Goal: Task Accomplishment & Management: Use online tool/utility

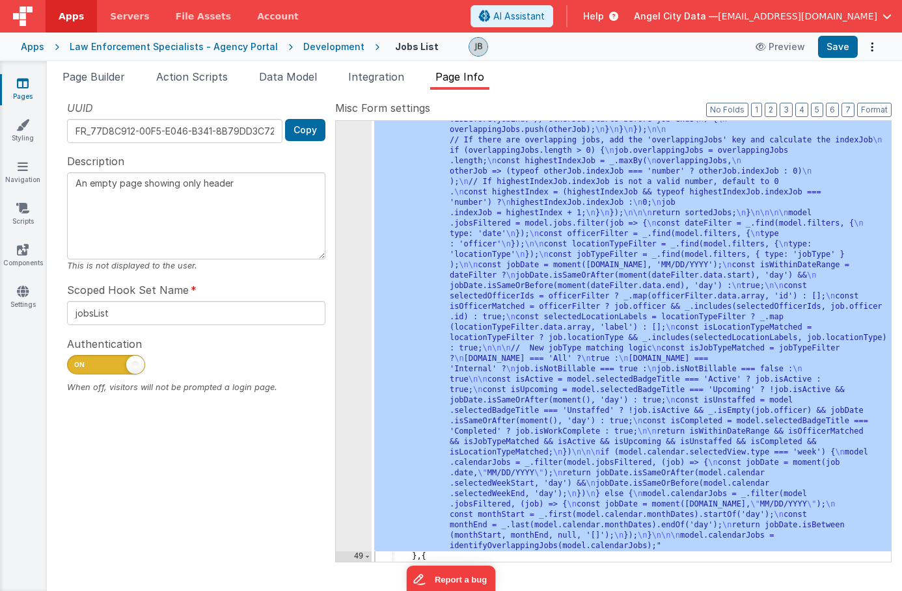
scroll to position [444, 0]
click at [364, 182] on div "48" at bounding box center [354, 265] width 36 height 573
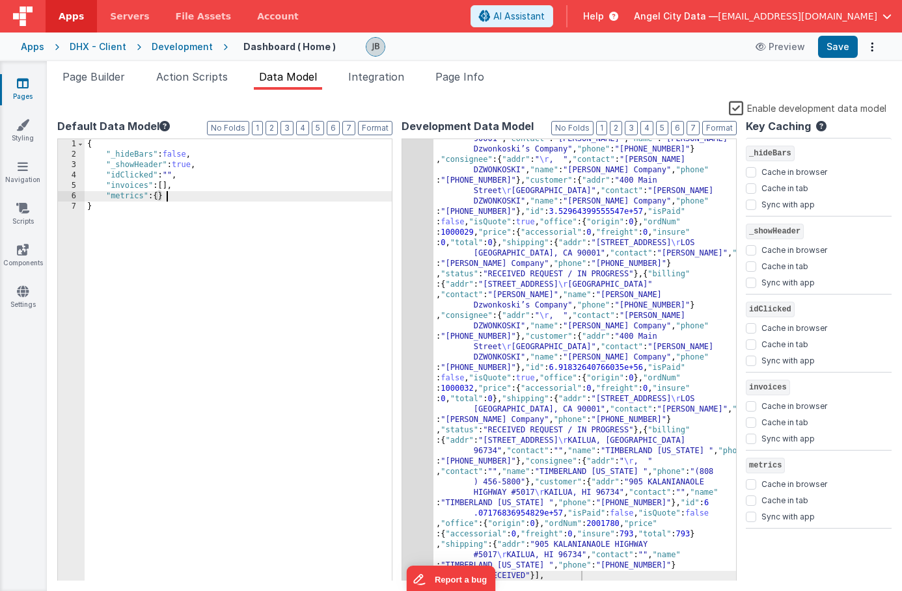
scroll to position [1588, 0]
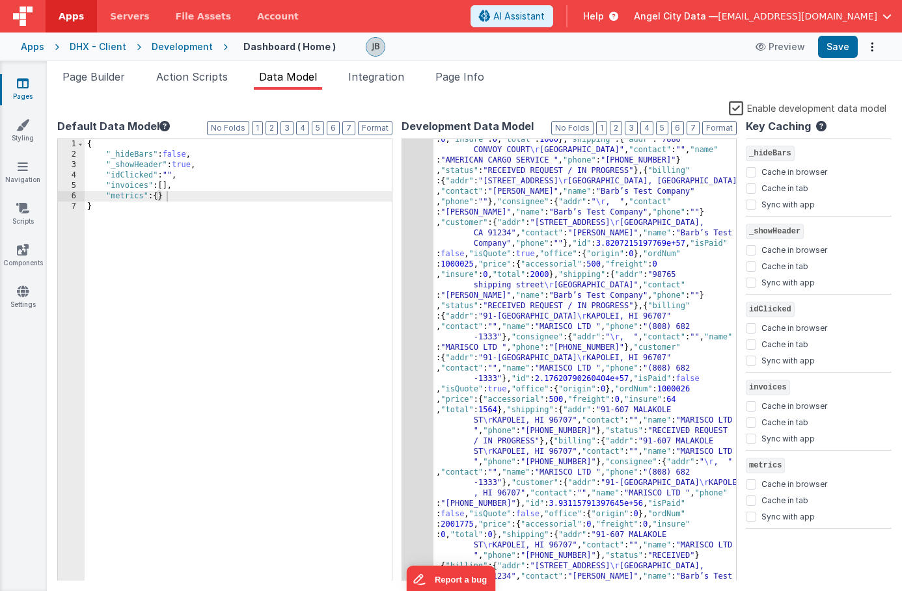
scroll to position [0, 0]
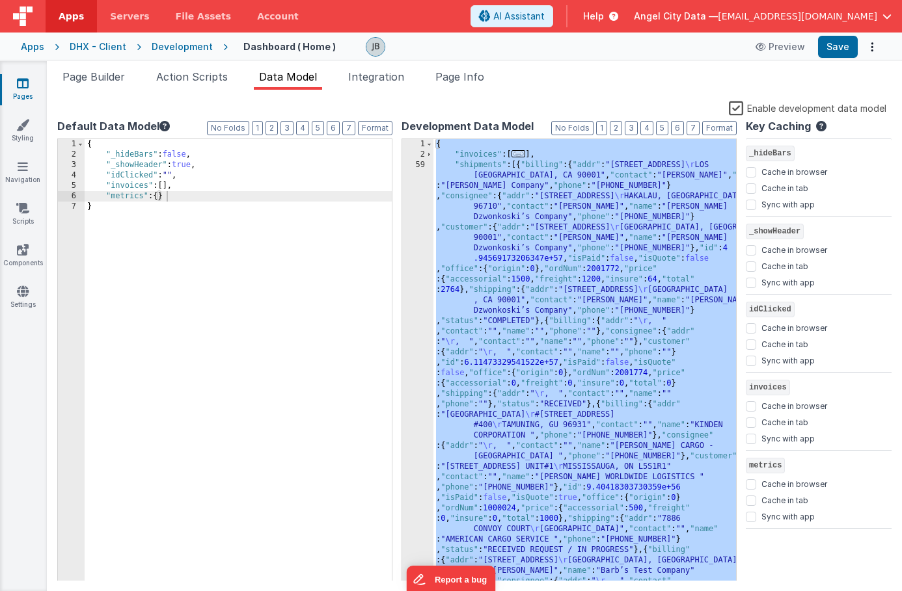
scroll to position [0, 0]
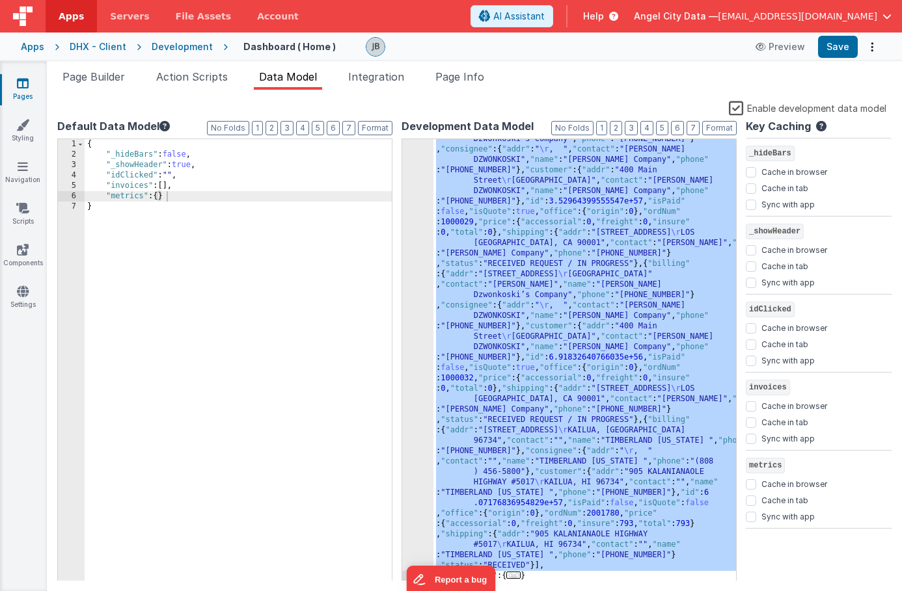
scroll to position [1609, 0]
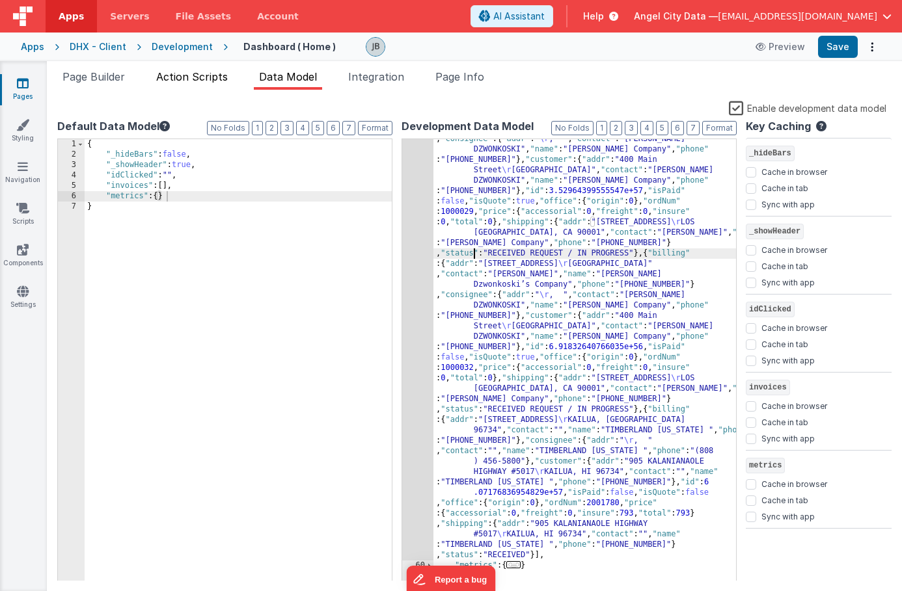
click at [181, 72] on span "Action Scripts" at bounding box center [192, 76] width 72 height 13
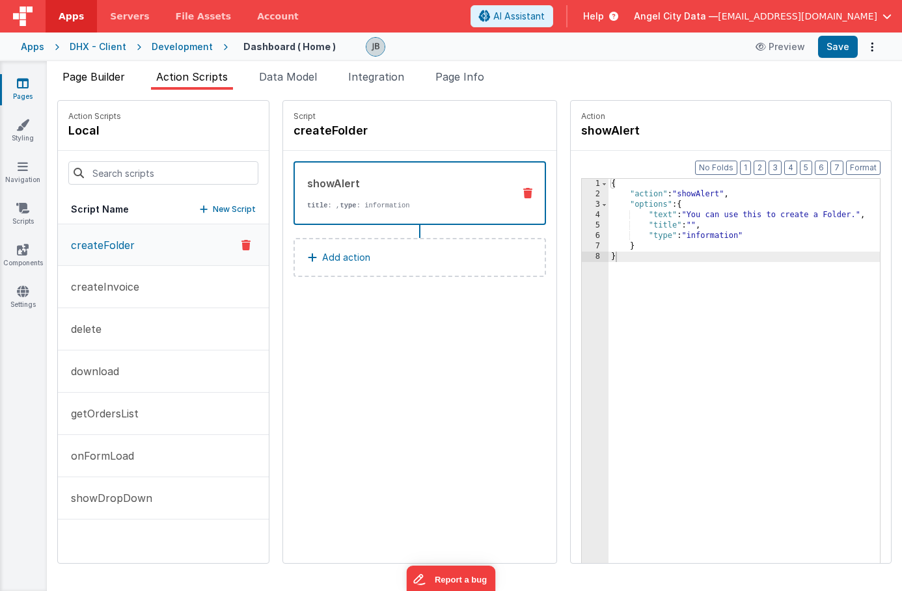
click at [104, 74] on span "Page Builder" at bounding box center [93, 76] width 62 height 13
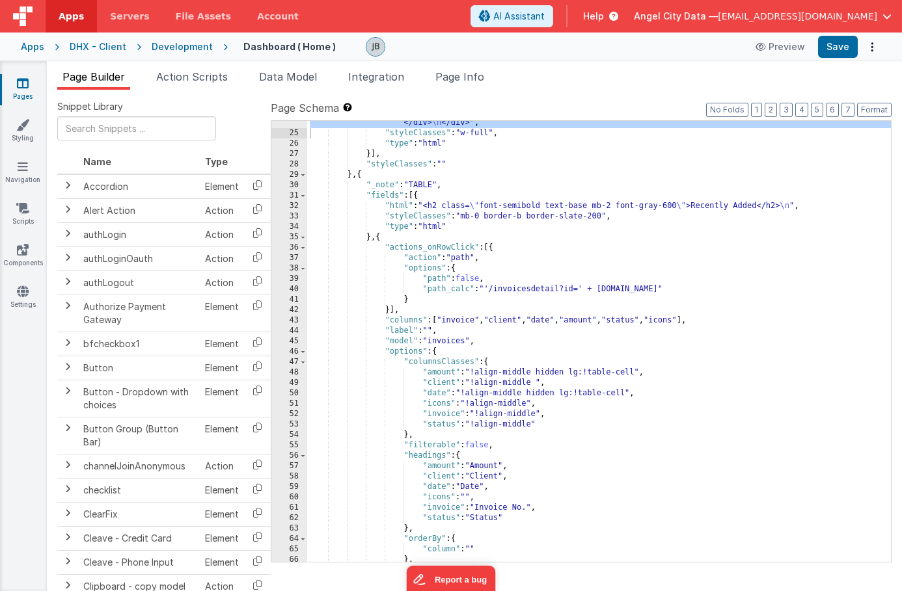
scroll to position [462, 0]
click at [303, 178] on span at bounding box center [302, 174] width 7 height 10
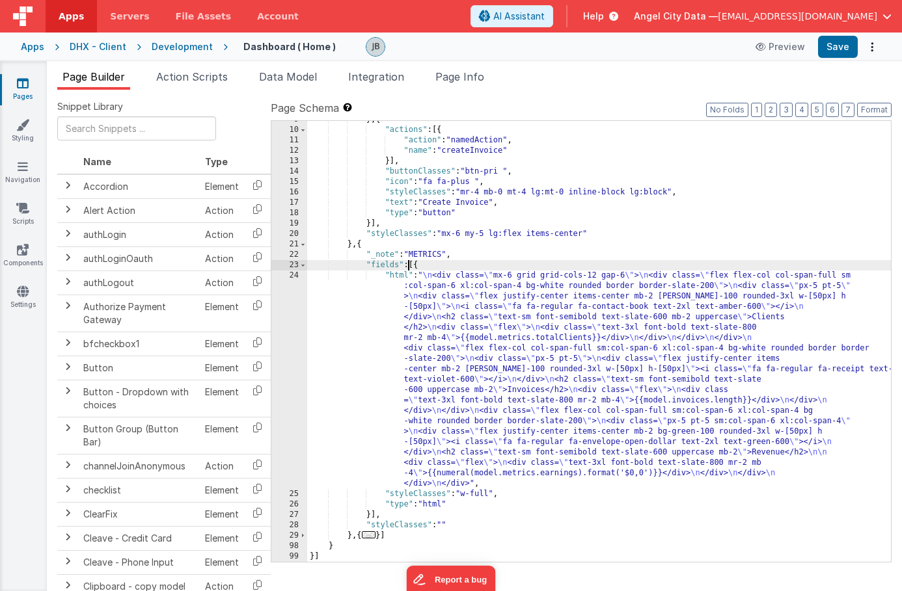
click at [409, 268] on div "} , { "actions" : [{ "action" : "namedAction" , "name" : "createInvoice" }] , "…" at bounding box center [599, 346] width 584 height 462
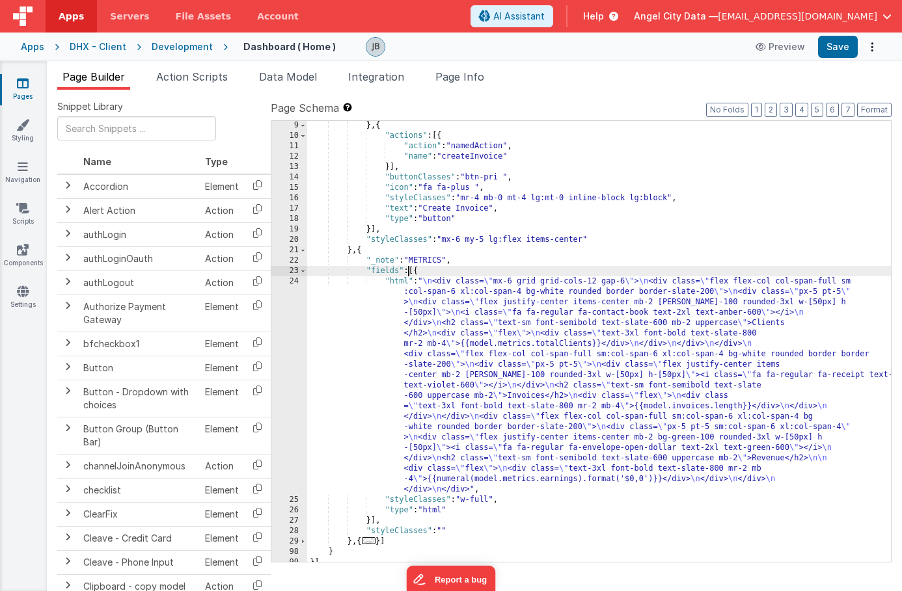
scroll to position [0, 0]
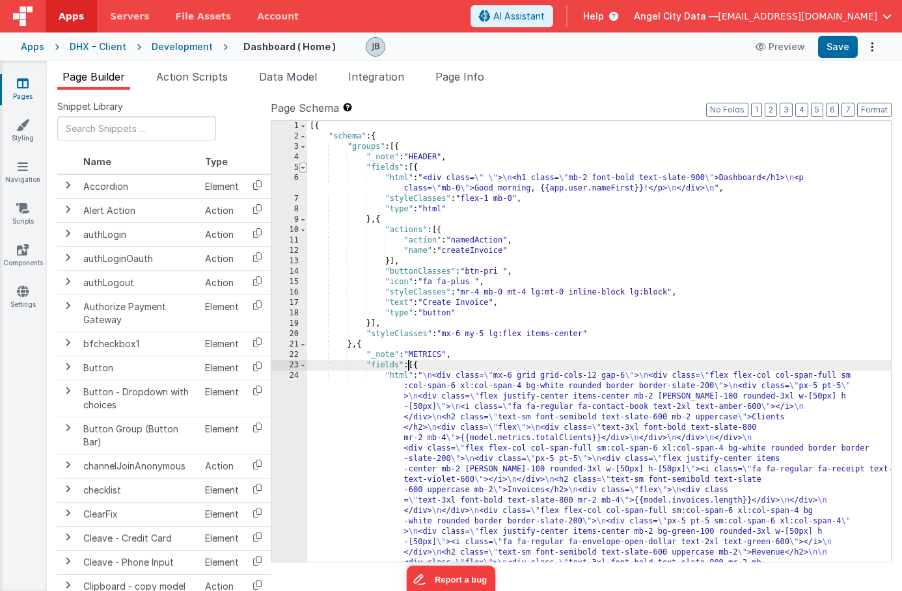
click at [302, 166] on span at bounding box center [302, 168] width 7 height 10
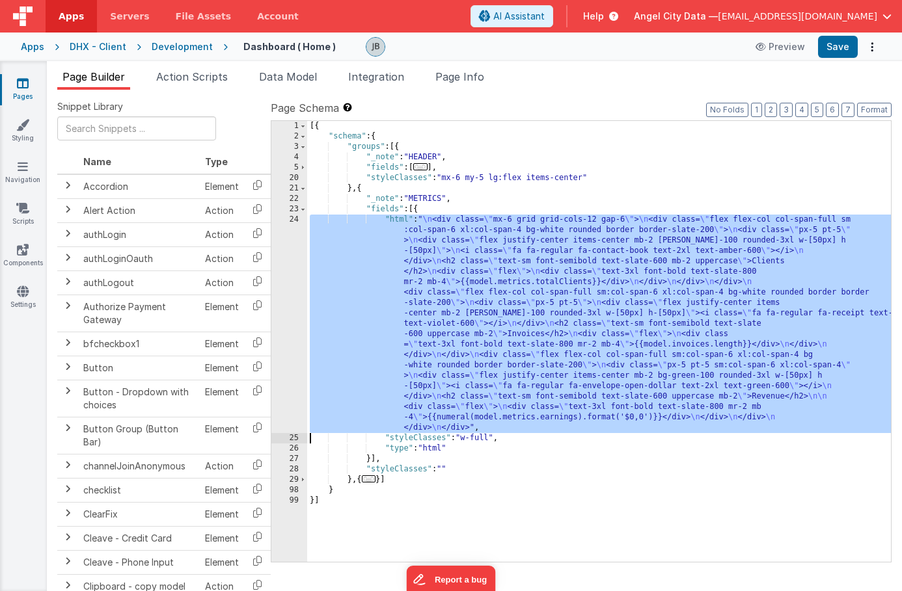
click at [294, 236] on div "24" at bounding box center [289, 324] width 36 height 219
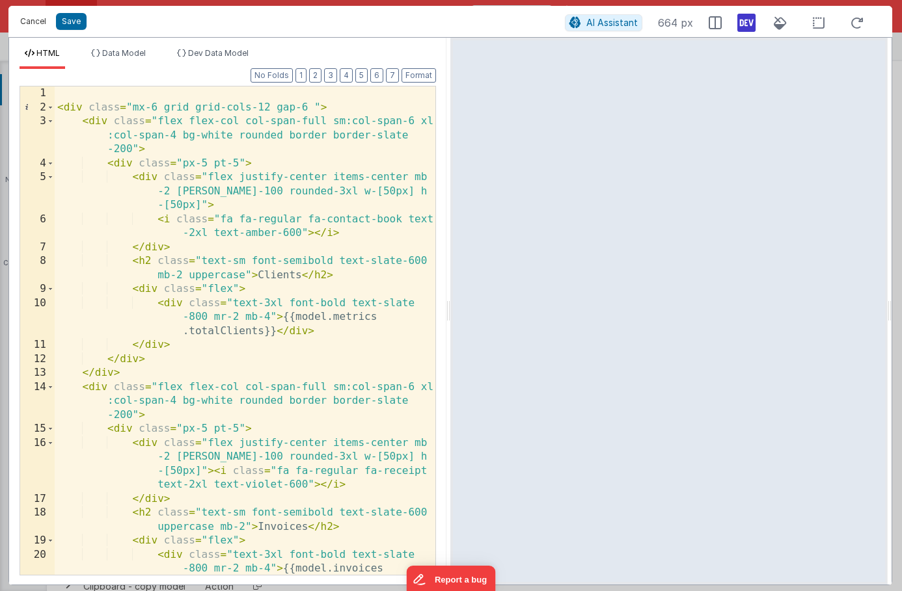
click at [28, 27] on button "Cancel" at bounding box center [33, 21] width 39 height 18
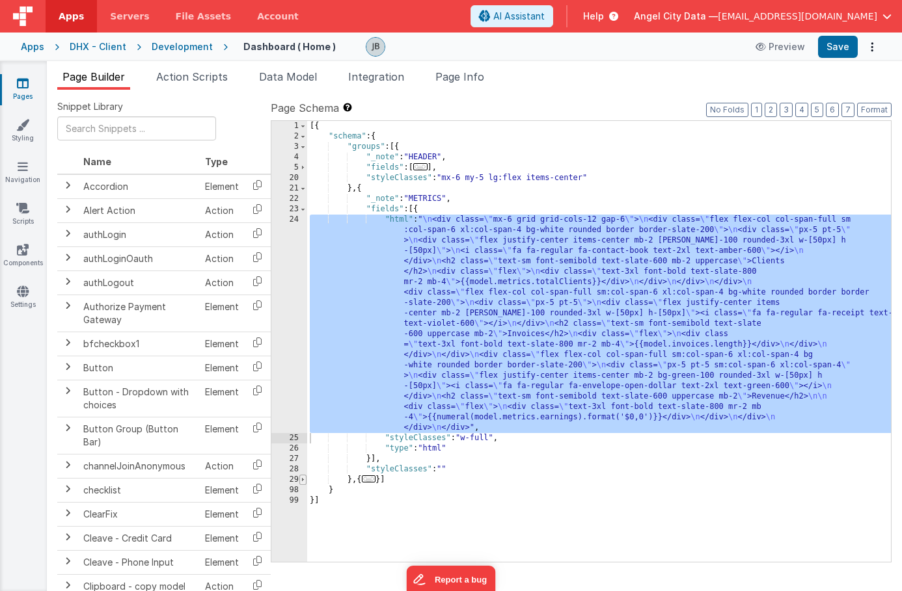
click at [305, 480] on span at bounding box center [302, 480] width 7 height 10
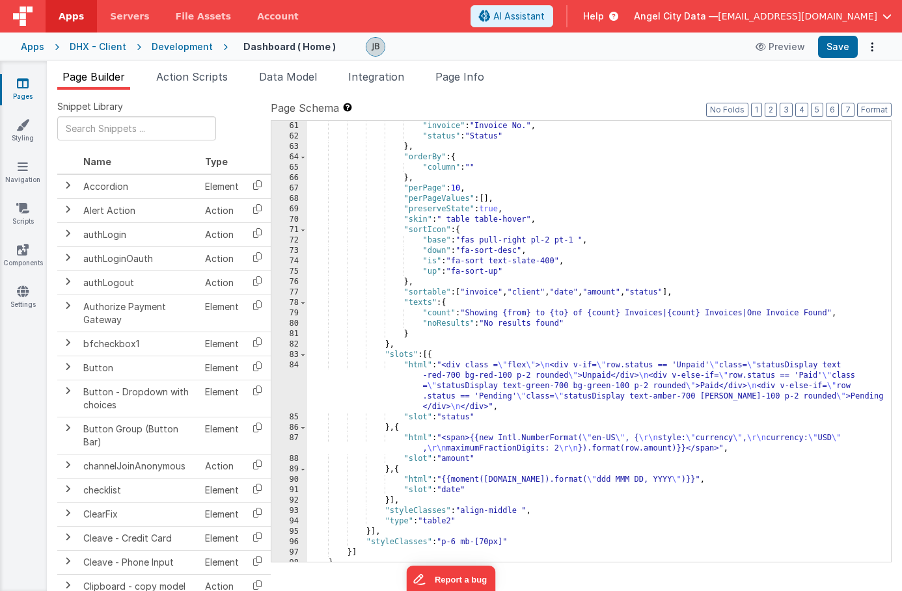
scroll to position [703, 0]
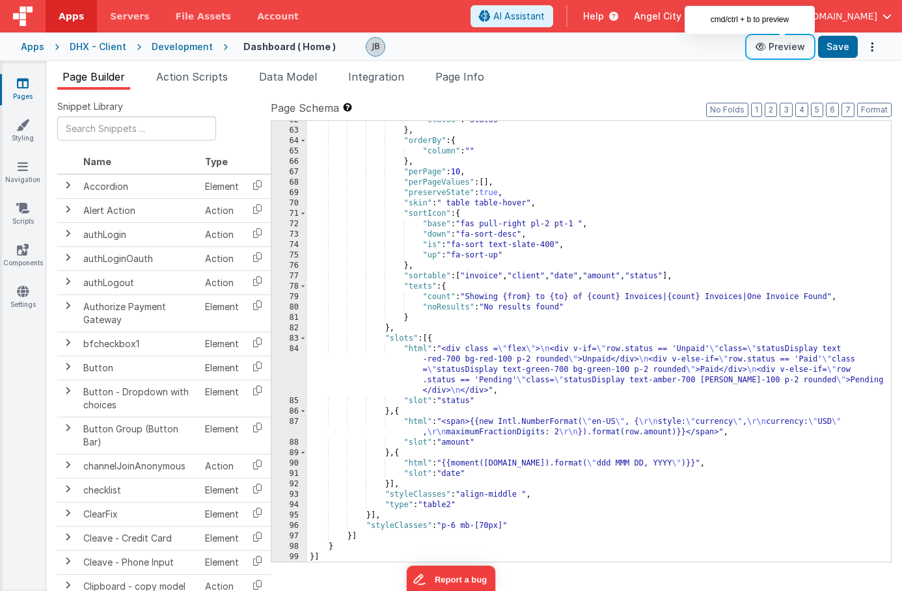
click at [768, 47] on icon at bounding box center [761, 46] width 13 height 9
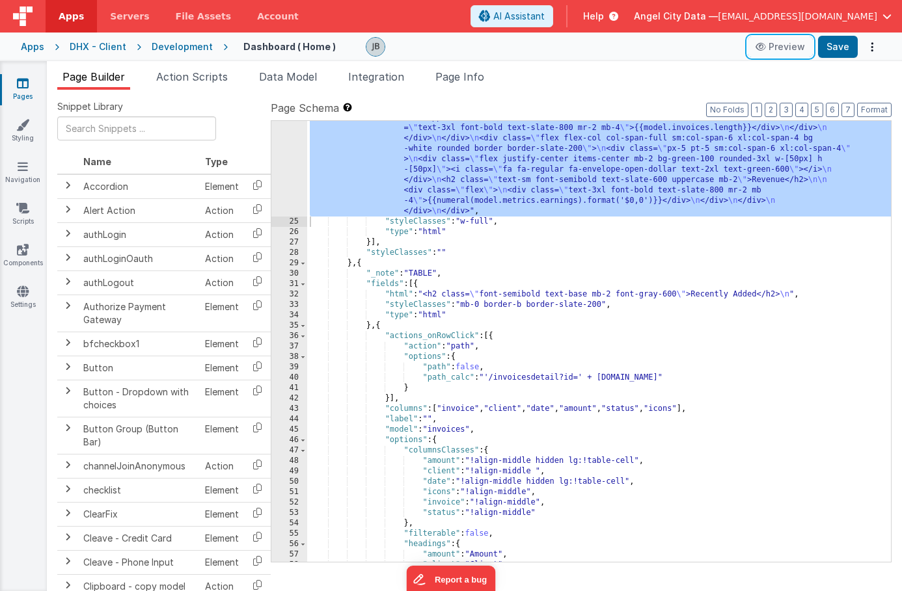
scroll to position [247, 0]
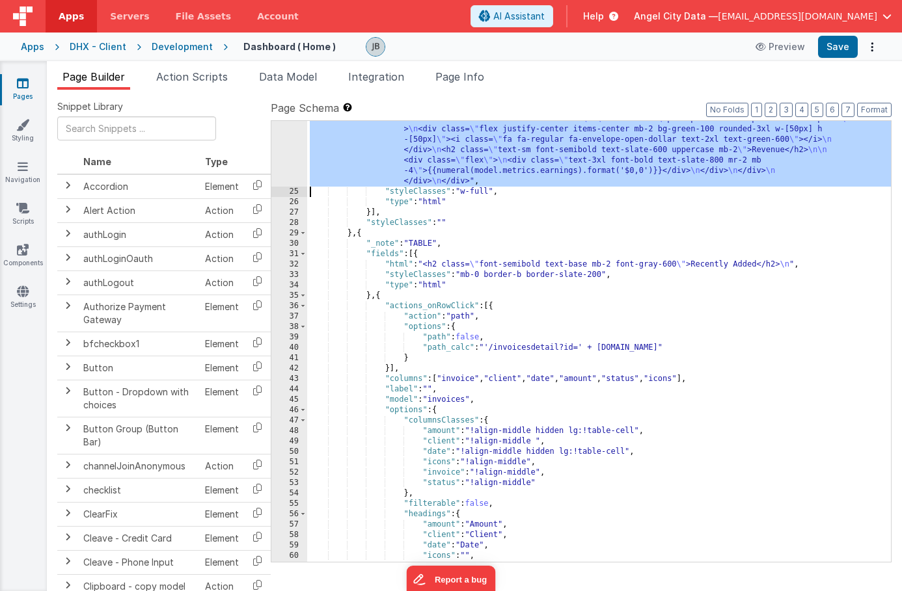
click at [303, 261] on div "32" at bounding box center [289, 265] width 36 height 10
click at [304, 251] on span at bounding box center [302, 254] width 7 height 10
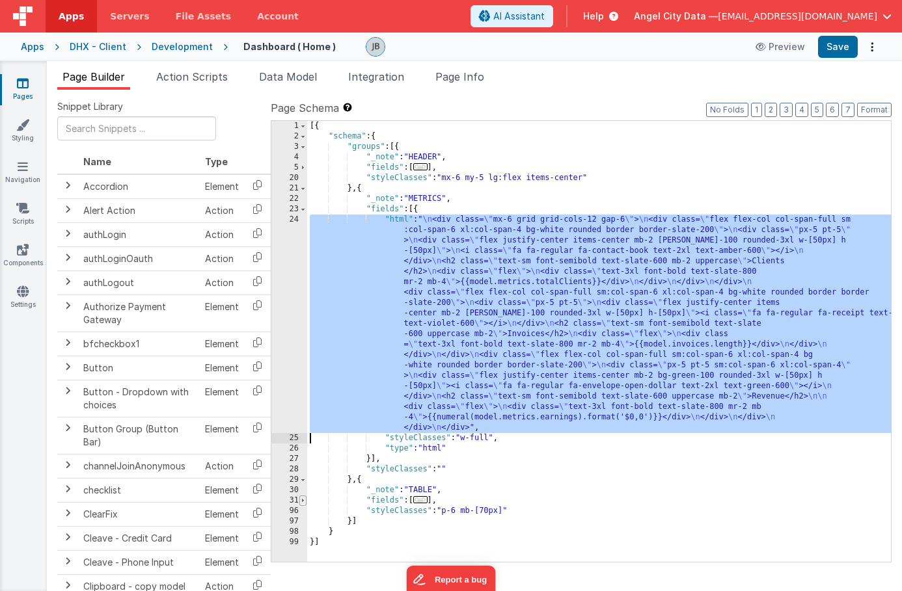
click at [301, 502] on span at bounding box center [302, 501] width 7 height 10
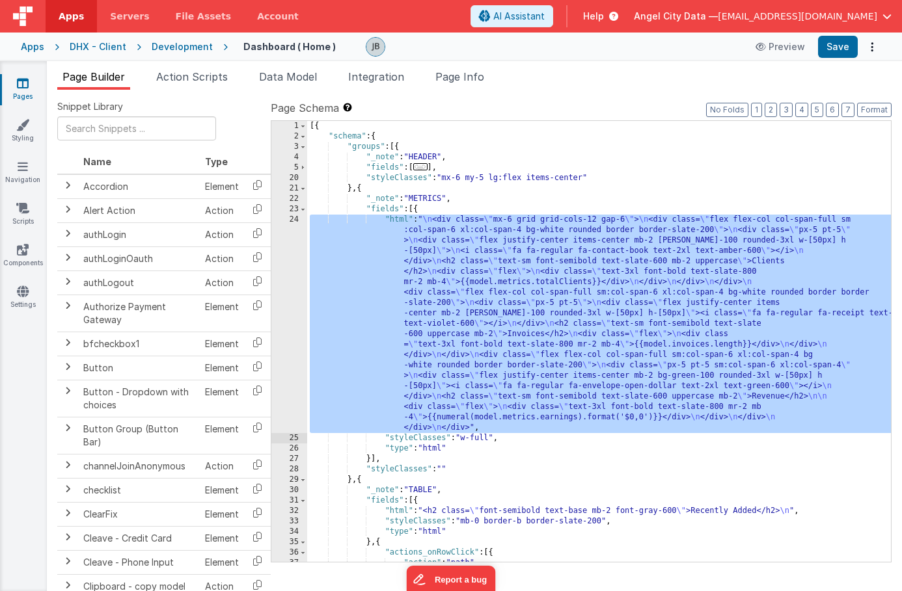
click at [298, 517] on div "33" at bounding box center [289, 522] width 36 height 10
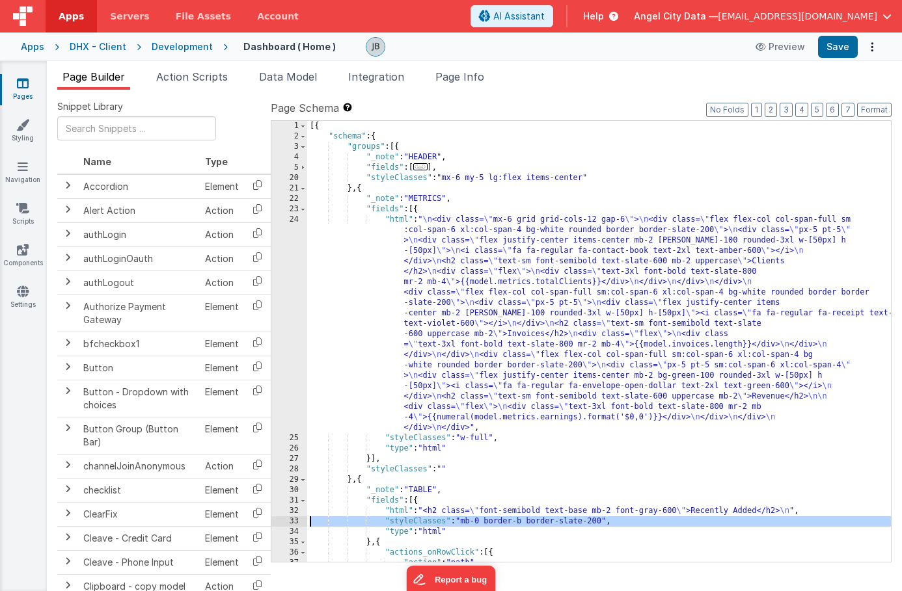
click at [301, 510] on div "32" at bounding box center [289, 511] width 36 height 10
click at [297, 498] on div "31" at bounding box center [289, 501] width 36 height 10
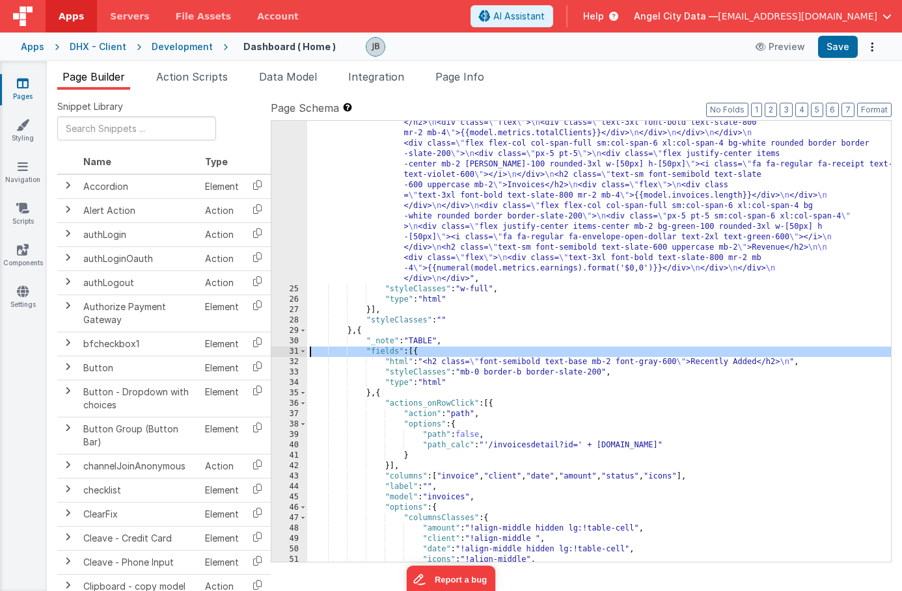
scroll to position [176, 0]
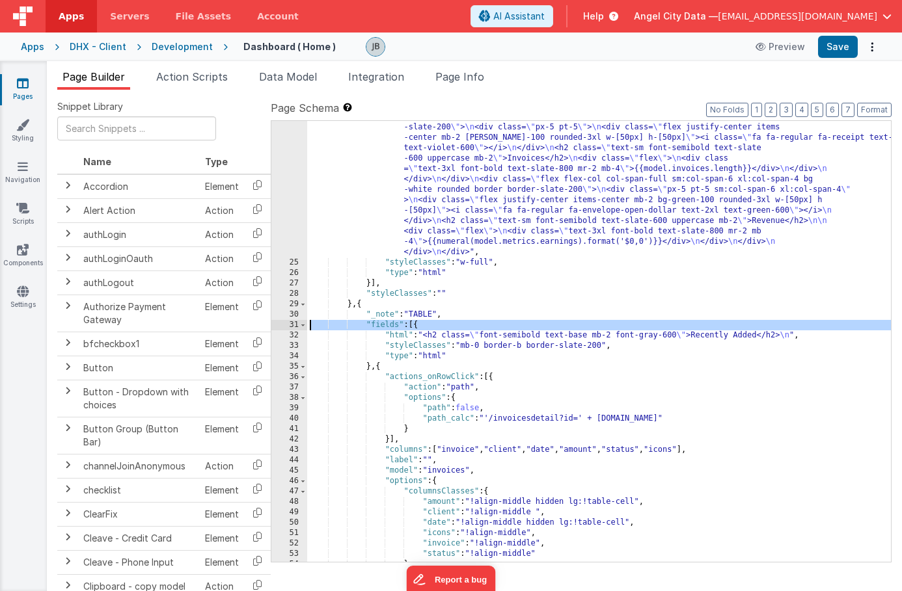
click at [518, 415] on div ""html" : " \n <div class= \" mx-6 grid grid-cols-12 gap-6 \" > \n <div class= \…" at bounding box center [599, 374] width 584 height 670
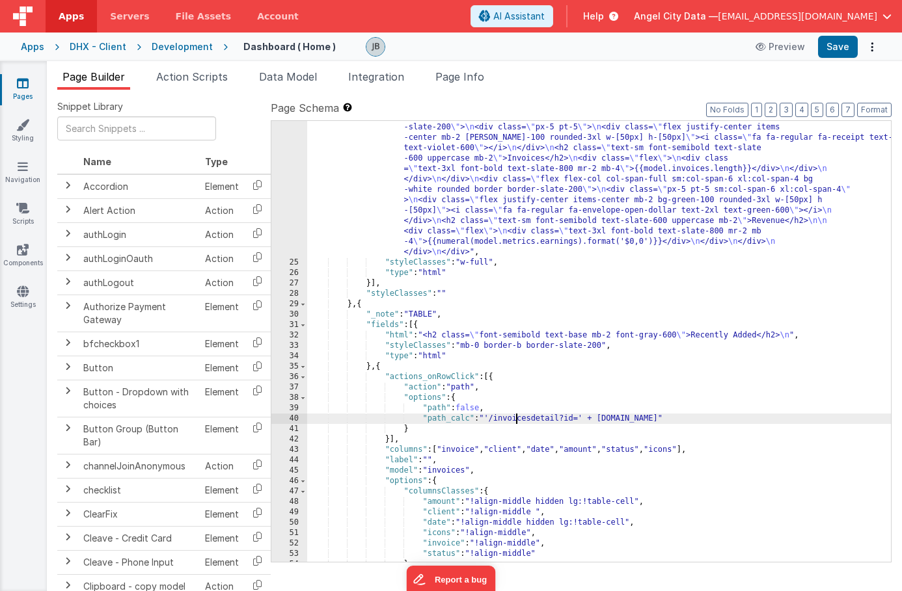
click at [518, 415] on div ""html" : " \n <div class= \" mx-6 grid grid-cols-12 gap-6 \" > \n <div class= \…" at bounding box center [599, 374] width 584 height 670
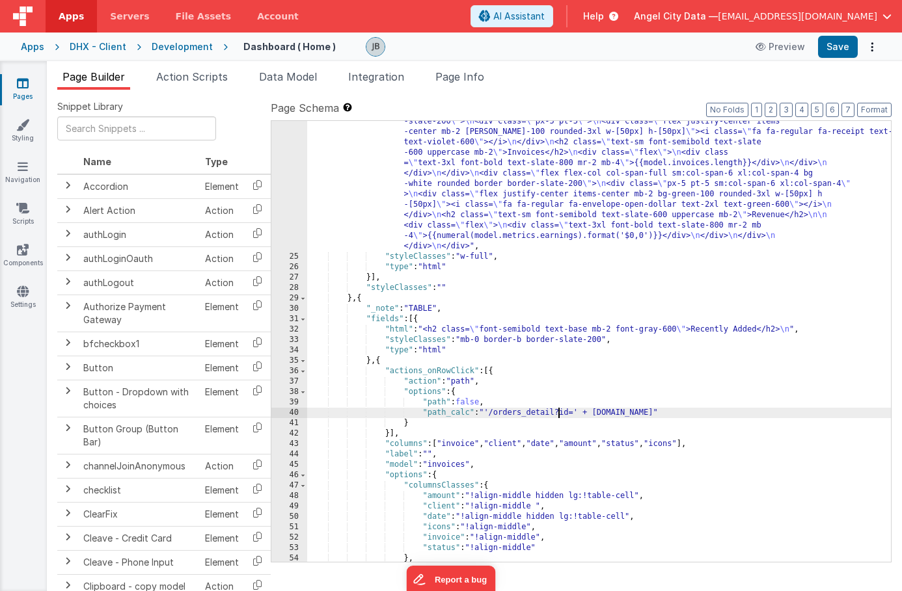
scroll to position [228, 0]
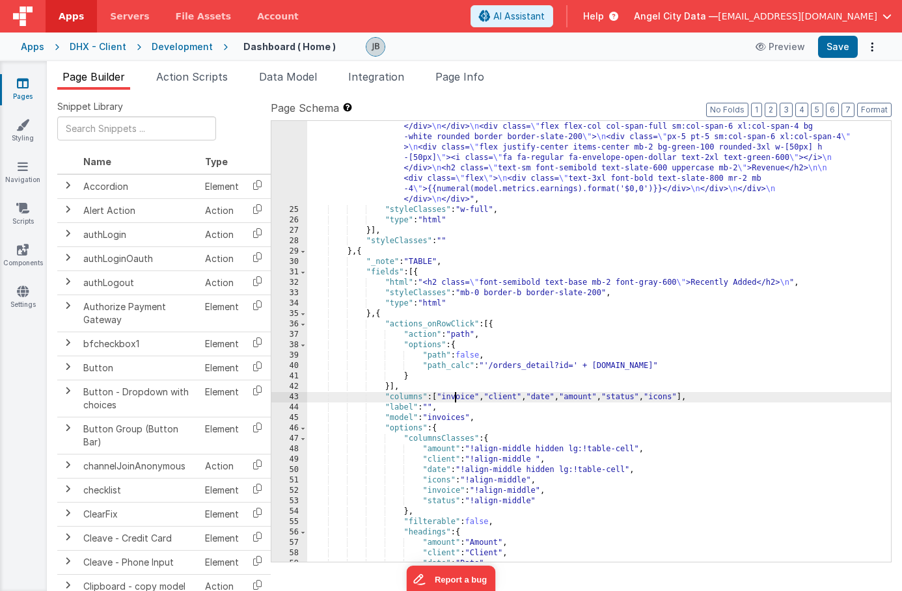
click at [455, 392] on div ""html" : " \n <div class= \" mx-6 grid grid-cols-12 gap-6 \" > \n <div class= \…" at bounding box center [599, 321] width 584 height 670
click at [523, 398] on div ""html" : " \n <div class= \" mx-6 grid grid-cols-12 gap-6 \" > \n <div class= \…" at bounding box center [599, 321] width 584 height 670
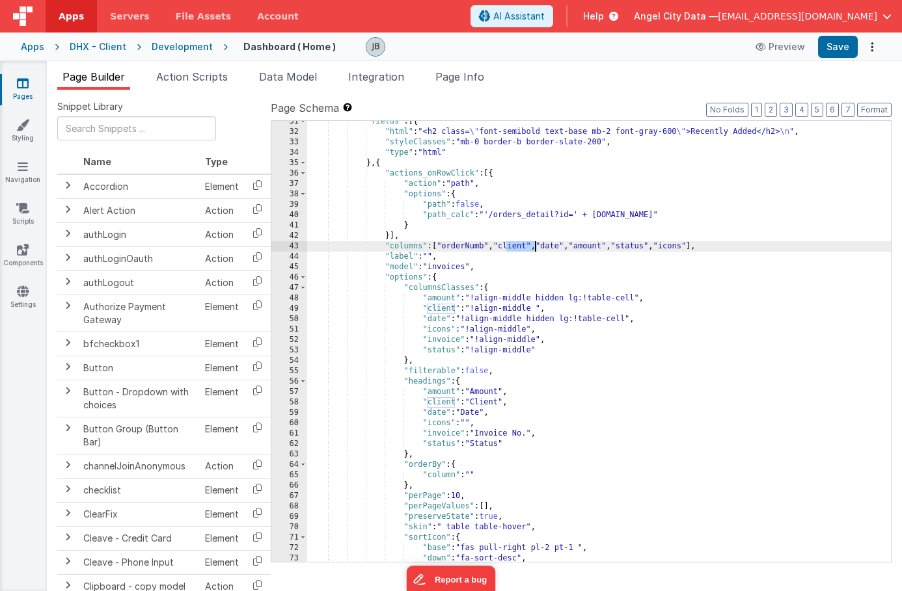
scroll to position [379, 0]
click at [457, 246] on div ""fields" : [{ "html" : "<h2 class= \" font-semibold text-base mb-2 font-gray-60…" at bounding box center [599, 347] width 584 height 462
click at [454, 249] on div ""fields" : [{ "html" : "<h2 class= \" font-semibold text-base mb-2 font-gray-60…" at bounding box center [599, 347] width 584 height 462
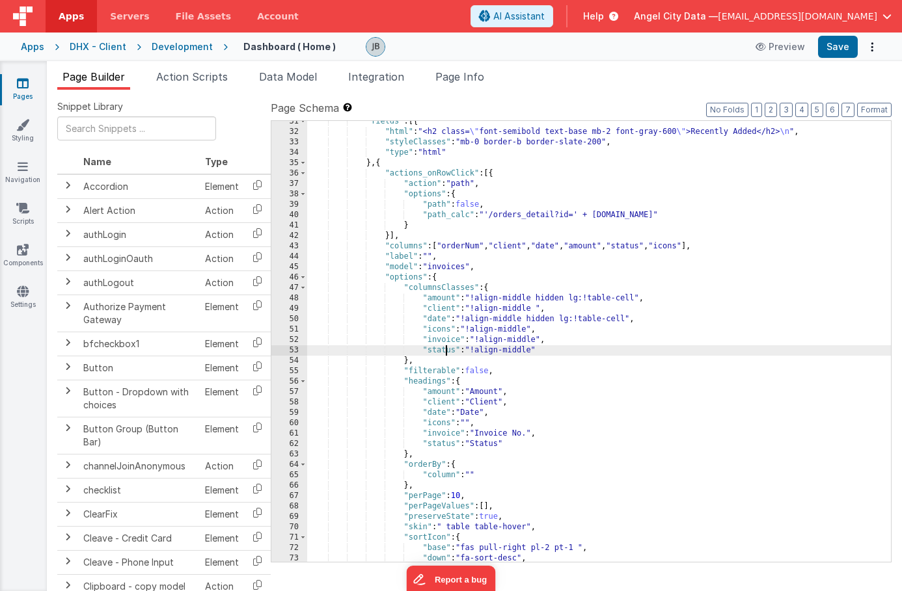
click at [444, 348] on div ""fields" : [{ "html" : "<h2 class= \" font-semibold text-base mb-2 font-gray-60…" at bounding box center [599, 347] width 584 height 462
click at [438, 339] on div ""fields" : [{ "html" : "<h2 class= \" font-semibold text-base mb-2 font-gray-60…" at bounding box center [599, 347] width 584 height 462
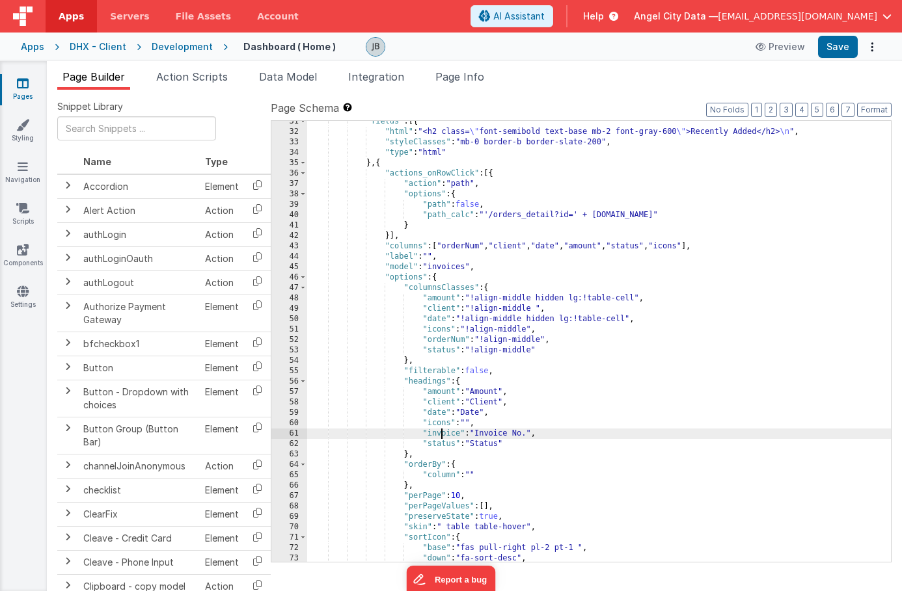
click at [440, 438] on div ""fields" : [{ "html" : "<h2 class= \" font-semibold text-base mb-2 font-gray-60…" at bounding box center [599, 347] width 584 height 462
click at [498, 435] on div ""fields" : [{ "html" : "<h2 class= \" font-semibold text-base mb-2 font-gray-60…" at bounding box center [599, 347] width 584 height 462
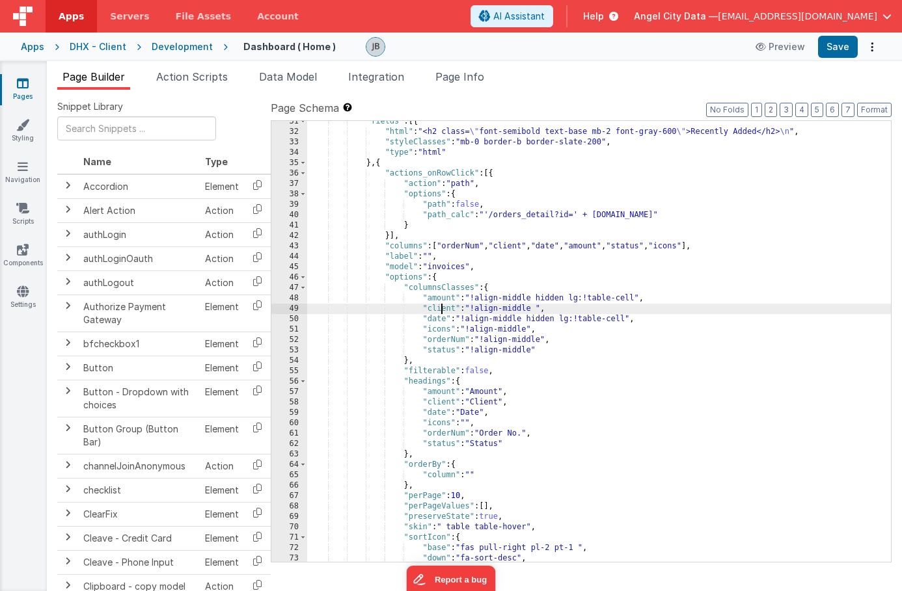
click at [441, 312] on div ""fields" : [{ "html" : "<h2 class= \" font-semibold text-base mb-2 font-gray-60…" at bounding box center [599, 347] width 584 height 462
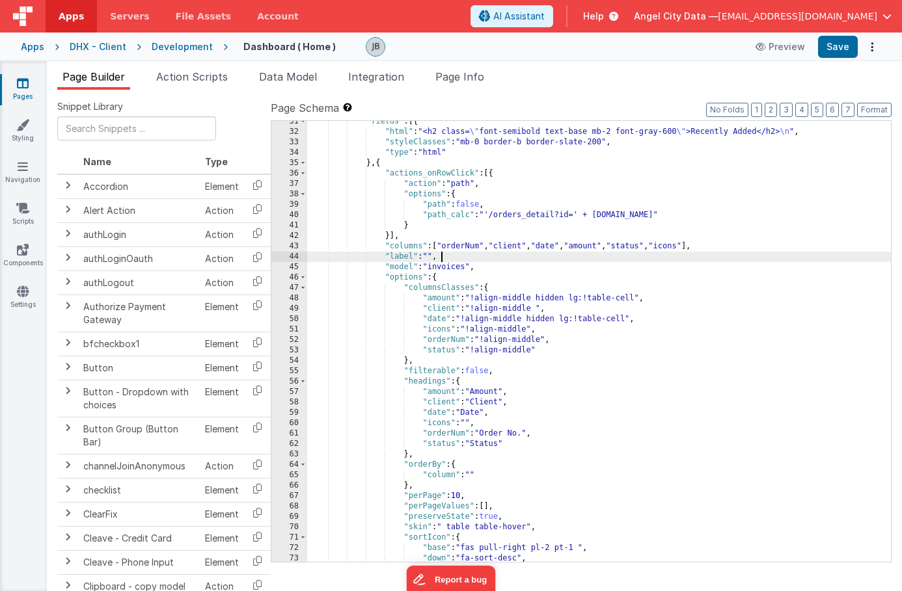
click at [515, 254] on div ""fields" : [{ "html" : "<h2 class= \" font-semibold text-base mb-2 font-gray-60…" at bounding box center [599, 347] width 584 height 462
click at [517, 242] on div ""fields" : [{ "html" : "<h2 class= \" font-semibold text-base mb-2 font-gray-60…" at bounding box center [599, 347] width 584 height 462
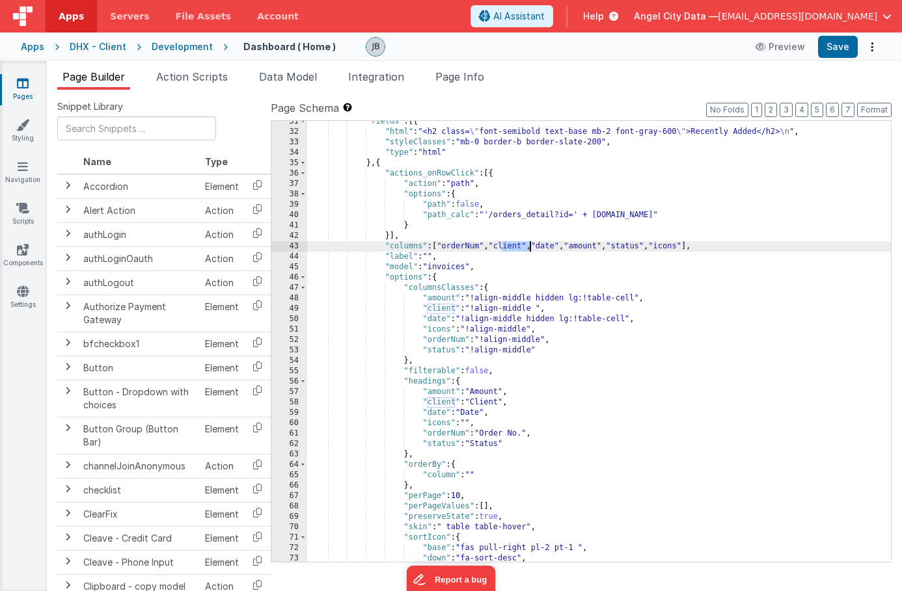
click at [517, 242] on div ""fields" : [{ "html" : "<h2 class= \" font-semibold text-base mb-2 font-gray-60…" at bounding box center [599, 347] width 584 height 462
click at [521, 247] on div ""fields" : [{ "html" : "<h2 class= \" font-semibold text-base mb-2 font-gray-60…" at bounding box center [599, 347] width 584 height 462
click at [587, 241] on div ""fields" : [{ "html" : "<h2 class= \" font-semibold text-base mb-2 font-gray-60…" at bounding box center [599, 347] width 584 height 462
click at [668, 245] on div ""fields" : [{ "html" : "<h2 class= \" font-semibold text-base mb-2 font-gray-60…" at bounding box center [599, 347] width 584 height 462
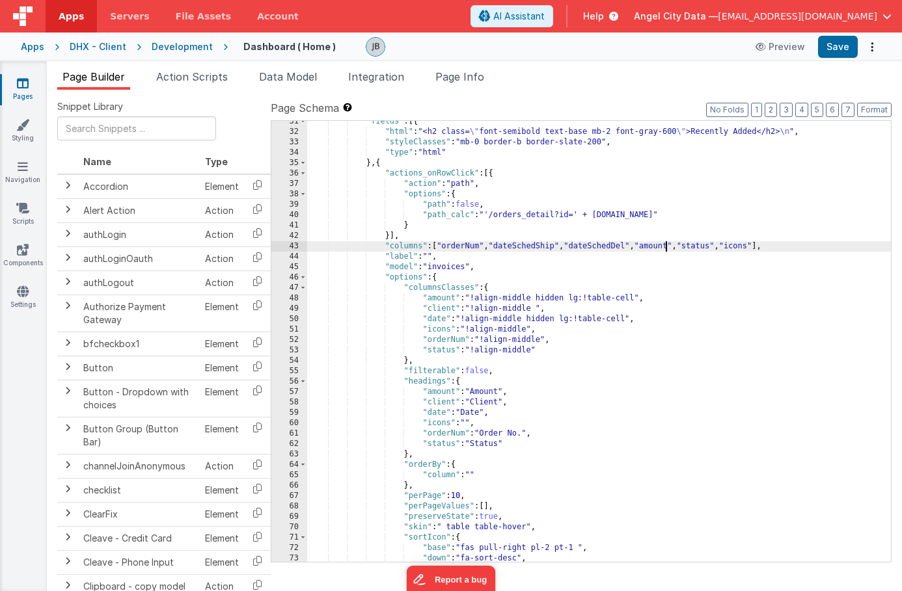
click at [668, 245] on div ""fields" : [{ "html" : "<h2 class= \" font-semibold text-base mb-2 font-gray-60…" at bounding box center [599, 347] width 584 height 462
click at [718, 242] on div ""fields" : [{ "html" : "<h2 class= \" font-semibold text-base mb-2 font-gray-60…" at bounding box center [599, 347] width 584 height 462
click at [759, 247] on div ""fields" : [{ "html" : "<h2 class= \" font-semibold text-base mb-2 font-gray-60…" at bounding box center [599, 347] width 584 height 462
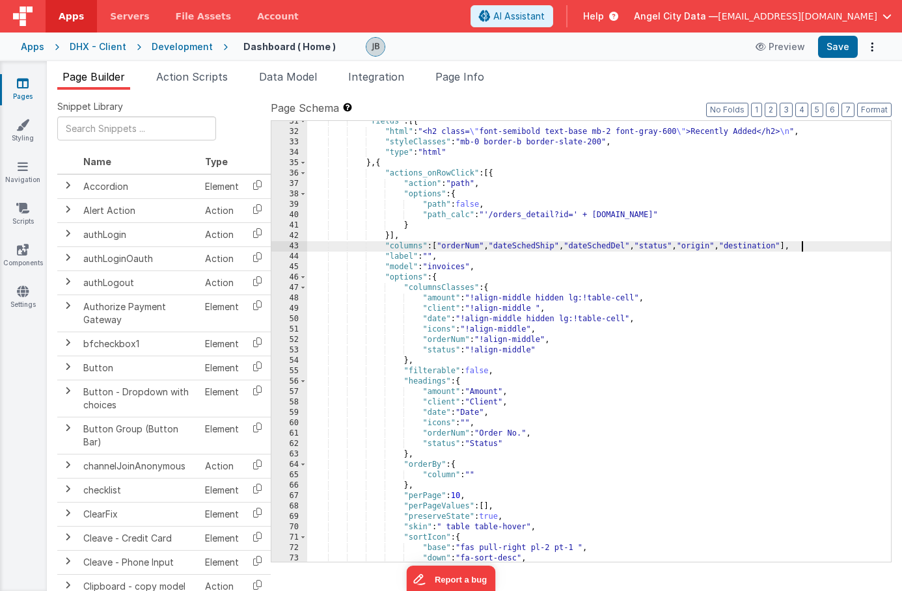
click at [439, 348] on div ""fields" : [{ "html" : "<h2 class= \" font-semibold text-base mb-2 font-gray-60…" at bounding box center [599, 347] width 584 height 462
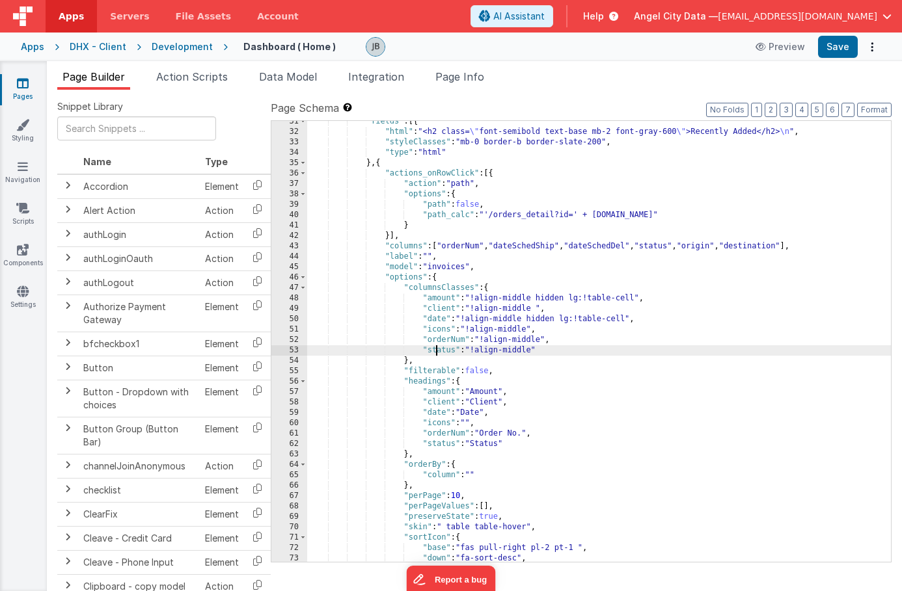
click at [439, 348] on div ""fields" : [{ "html" : "<h2 class= \" font-semibold text-base mb-2 font-gray-60…" at bounding box center [599, 347] width 584 height 462
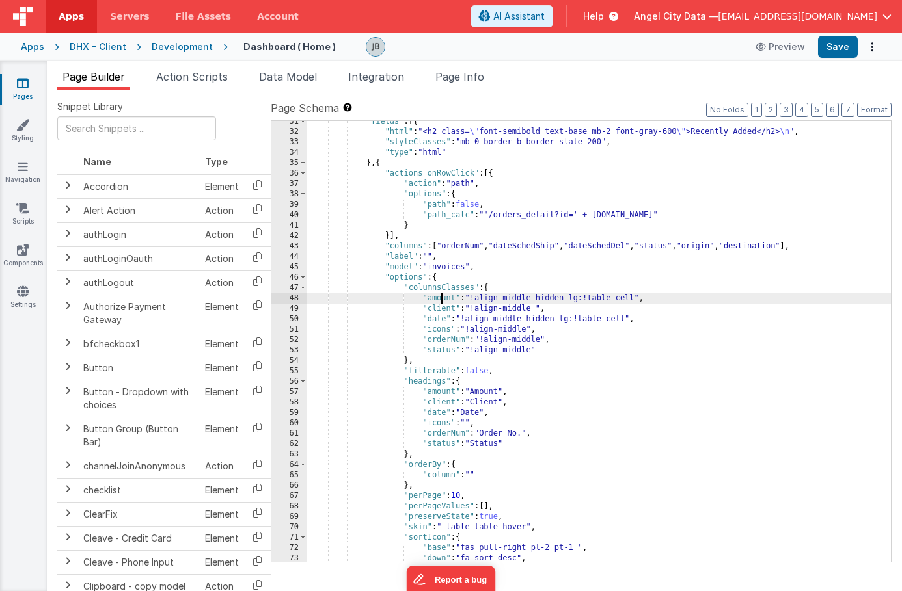
click at [440, 297] on div ""fields" : [{ "html" : "<h2 class= \" font-semibold text-base mb-2 font-gray-60…" at bounding box center [599, 347] width 584 height 462
click at [439, 308] on div ""fields" : [{ "html" : "<h2 class= \" font-semibold text-base mb-2 font-gray-60…" at bounding box center [599, 347] width 584 height 462
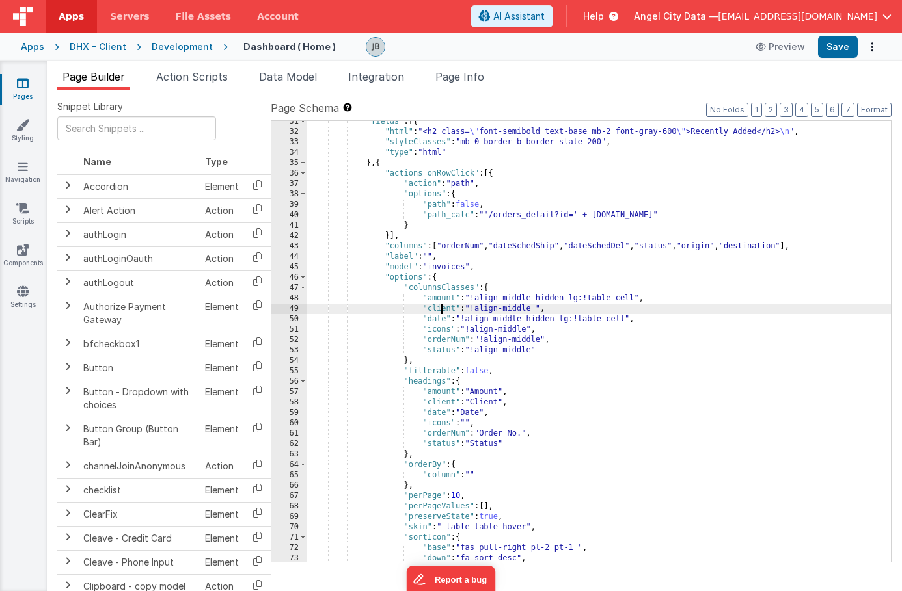
click at [439, 308] on div ""fields" : [{ "html" : "<h2 class= \" font-semibold text-base mb-2 font-gray-60…" at bounding box center [599, 347] width 584 height 462
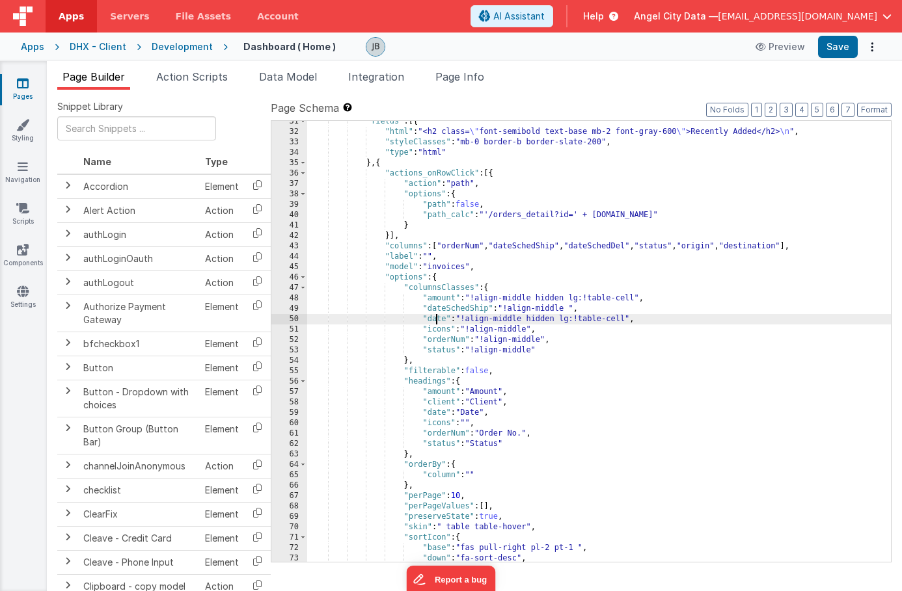
click at [434, 319] on div ""fields" : [{ "html" : "<h2 class= \" font-semibold text-base mb-2 font-gray-60…" at bounding box center [599, 347] width 584 height 462
click at [437, 334] on div ""fields" : [{ "html" : "<h2 class= \" font-semibold text-base mb-2 font-gray-60…" at bounding box center [599, 347] width 584 height 462
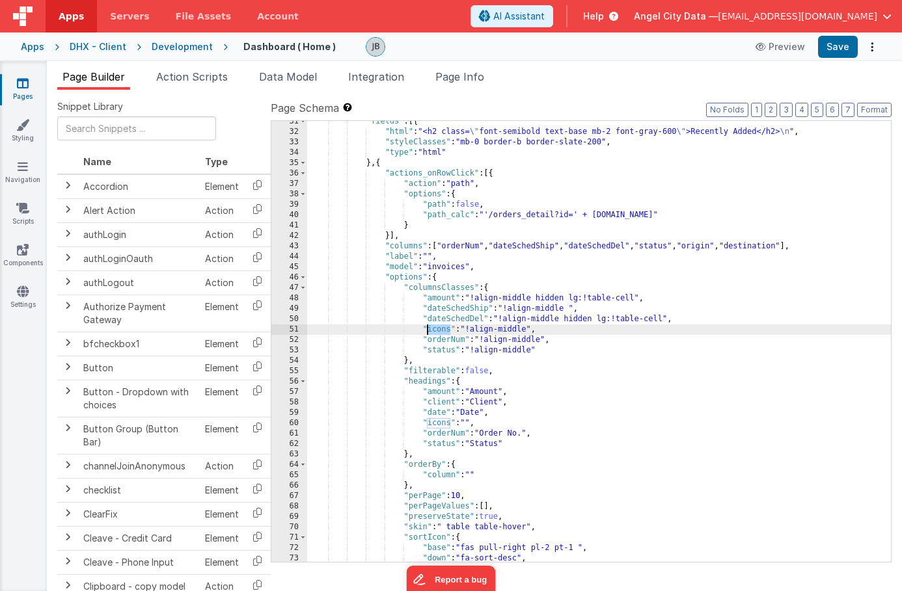
click at [437, 334] on div ""fields" : [{ "html" : "<h2 class= \" font-semibold text-base mb-2 font-gray-60…" at bounding box center [599, 347] width 584 height 462
click at [444, 342] on div ""fields" : [{ "html" : "<h2 class= \" font-semibold text-base mb-2 font-gray-60…" at bounding box center [599, 347] width 584 height 462
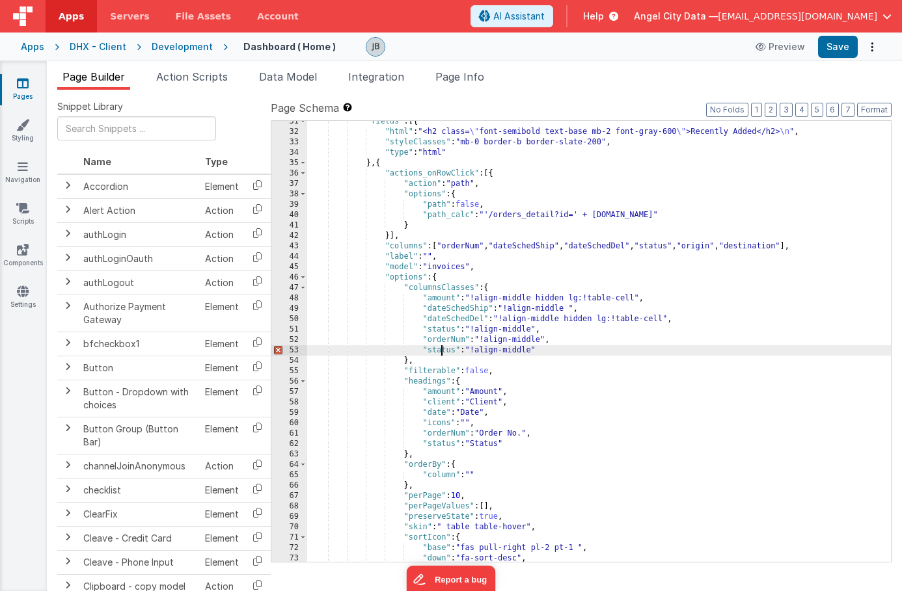
click at [443, 350] on div ""fields" : [{ "html" : "<h2 class= \" font-semibold text-base mb-2 font-gray-60…" at bounding box center [599, 347] width 584 height 462
click at [442, 344] on div ""fields" : [{ "html" : "<h2 class= \" font-semibold text-base mb-2 font-gray-60…" at bounding box center [599, 347] width 584 height 462
click at [442, 353] on div ""fields" : [{ "html" : "<h2 class= \" font-semibold text-base mb-2 font-gray-60…" at bounding box center [599, 347] width 584 height 462
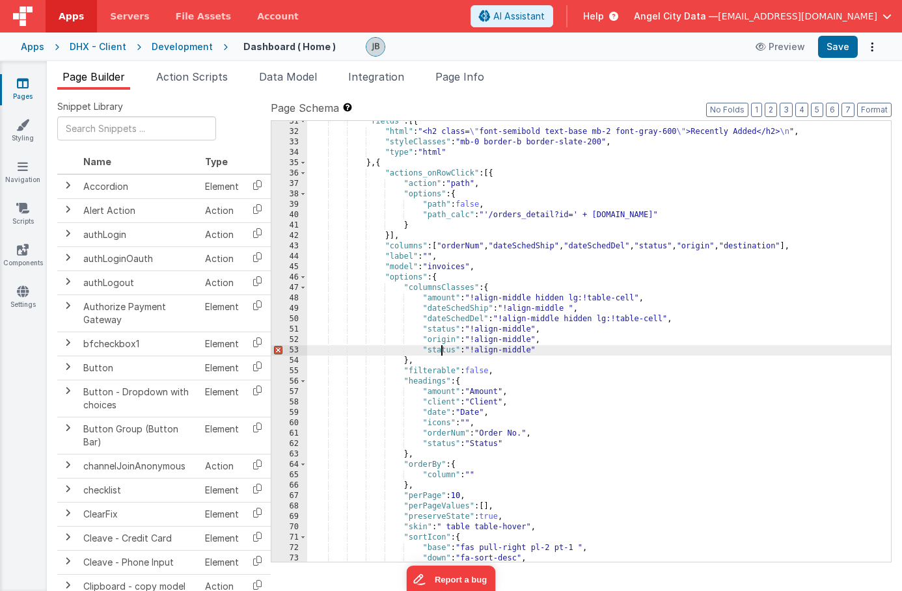
click at [442, 353] on div ""fields" : [{ "html" : "<h2 class= \" font-semibold text-base mb-2 font-gray-60…" at bounding box center [599, 347] width 584 height 462
click at [440, 444] on div ""fields" : [{ "html" : "<h2 class= \" font-semibold text-base mb-2 font-gray-60…" at bounding box center [599, 347] width 584 height 462
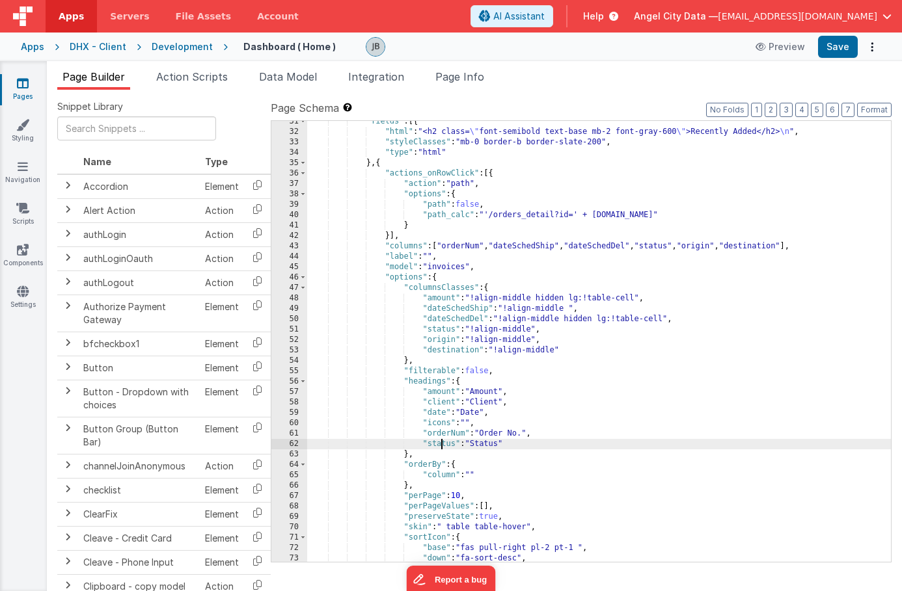
click at [440, 444] on div ""fields" : [{ "html" : "<h2 class= \" font-semibold text-base mb-2 font-gray-60…" at bounding box center [599, 347] width 584 height 462
click at [446, 433] on div ""fields" : [{ "html" : "<h2 class= \" font-semibold text-base mb-2 font-gray-60…" at bounding box center [599, 347] width 584 height 462
click at [450, 442] on div ""fields" : [{ "html" : "<h2 class= \" font-semibold text-base mb-2 font-gray-60…" at bounding box center [599, 347] width 584 height 462
click at [443, 426] on div ""fields" : [{ "html" : "<h2 class= \" font-semibold text-base mb-2 font-gray-60…" at bounding box center [599, 347] width 584 height 462
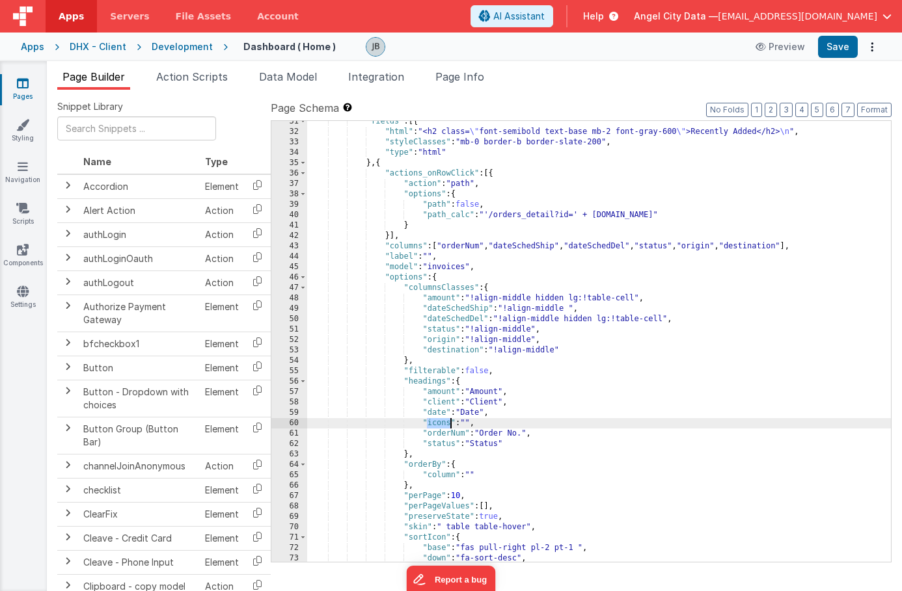
click at [443, 426] on div ""fields" : [{ "html" : "<h2 class= \" font-semibold text-base mb-2 font-gray-60…" at bounding box center [599, 347] width 584 height 462
click at [495, 420] on div ""fields" : [{ "html" : "<h2 class= \" font-semibold text-base mb-2 font-gray-60…" at bounding box center [599, 347] width 584 height 462
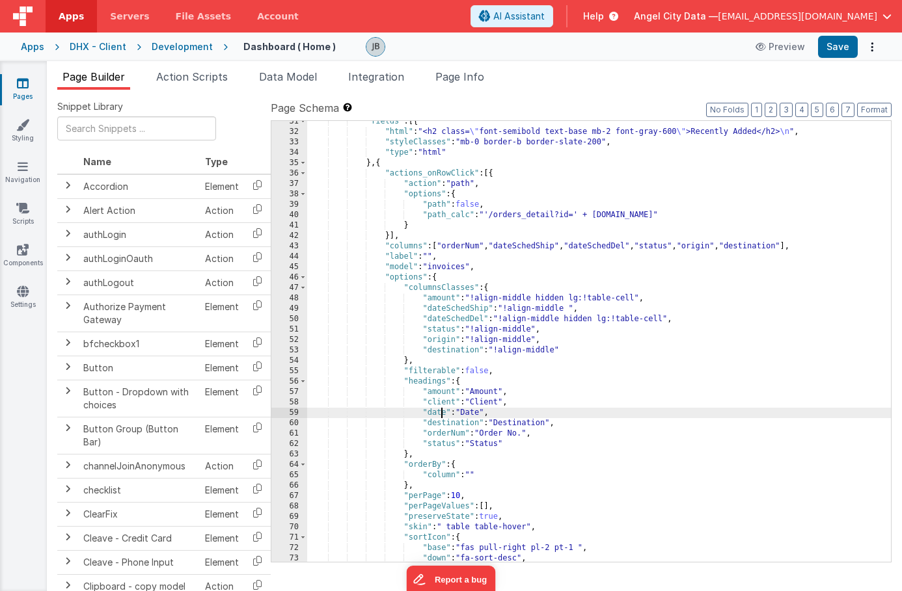
click at [439, 411] on div ""fields" : [{ "html" : "<h2 class= \" font-semibold text-base mb-2 font-gray-60…" at bounding box center [599, 347] width 584 height 462
click at [511, 411] on div ""fields" : [{ "html" : "<h2 class= \" font-semibold text-base mb-2 font-gray-60…" at bounding box center [599, 347] width 584 height 462
click at [444, 407] on div ""fields" : [{ "html" : "<h2 class= \" font-semibold text-base mb-2 font-gray-60…" at bounding box center [599, 347] width 584 height 462
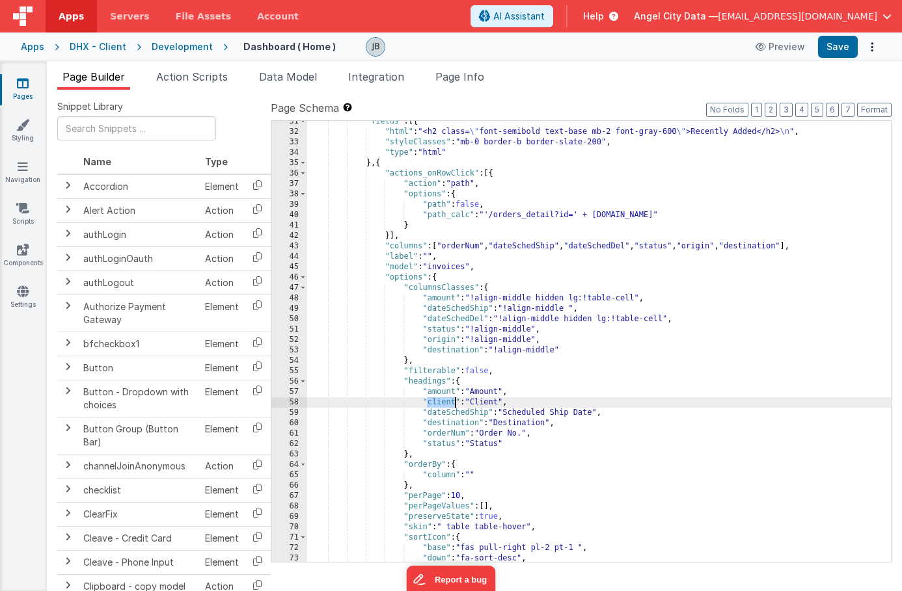
click at [444, 407] on div ""fields" : [{ "html" : "<h2 class= \" font-semibold text-base mb-2 font-gray-60…" at bounding box center [599, 347] width 584 height 462
click at [511, 402] on div ""fields" : [{ "html" : "<h2 class= \" font-semibold text-base mb-2 font-gray-60…" at bounding box center [599, 347] width 584 height 462
click at [437, 387] on div ""fields" : [{ "html" : "<h2 class= \" font-semibold text-base mb-2 font-gray-60…" at bounding box center [599, 347] width 584 height 462
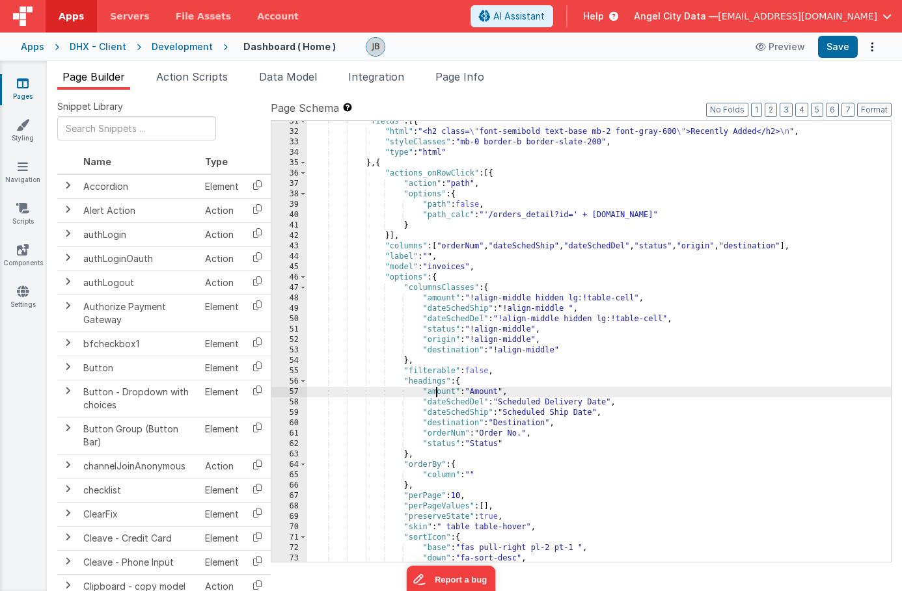
click at [437, 387] on div ""fields" : [{ "html" : "<h2 class= \" font-semibold text-base mb-2 font-gray-60…" at bounding box center [599, 347] width 584 height 462
click at [441, 393] on div ""fields" : [{ "html" : "<h2 class= \" font-semibold text-base mb-2 font-gray-60…" at bounding box center [599, 347] width 584 height 462
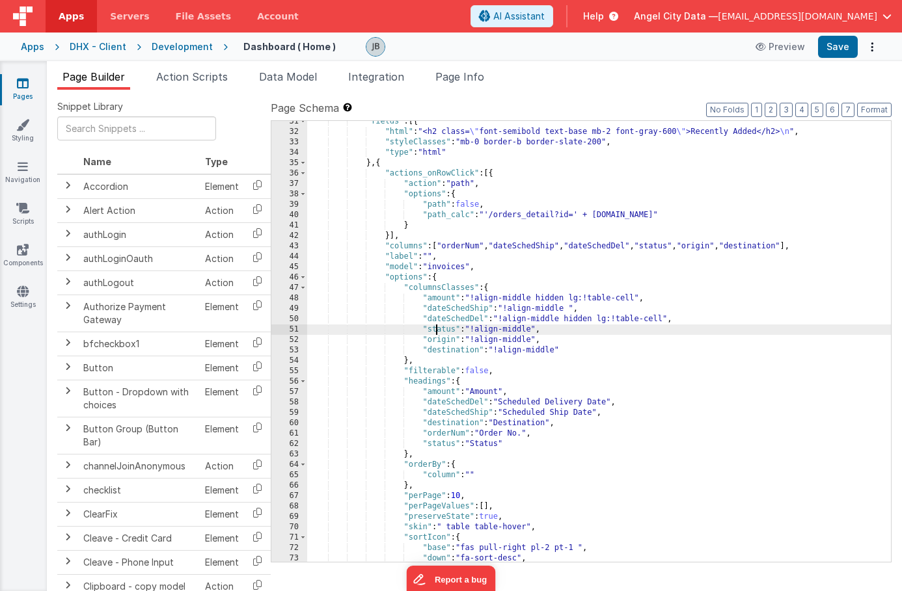
click at [437, 330] on div ""fields" : [{ "html" : "<h2 class= \" font-semibold text-base mb-2 font-gray-60…" at bounding box center [599, 347] width 584 height 462
click at [437, 299] on div ""fields" : [{ "html" : "<h2 class= \" font-semibold text-base mb-2 font-gray-60…" at bounding box center [599, 347] width 584 height 462
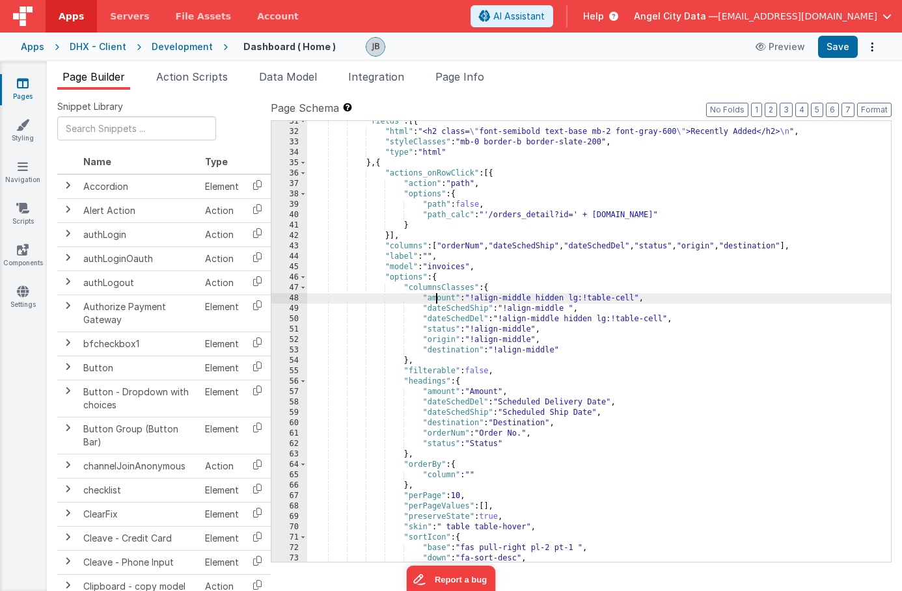
click at [437, 299] on div ""fields" : [{ "html" : "<h2 class= \" font-semibold text-base mb-2 font-gray-60…" at bounding box center [599, 347] width 584 height 462
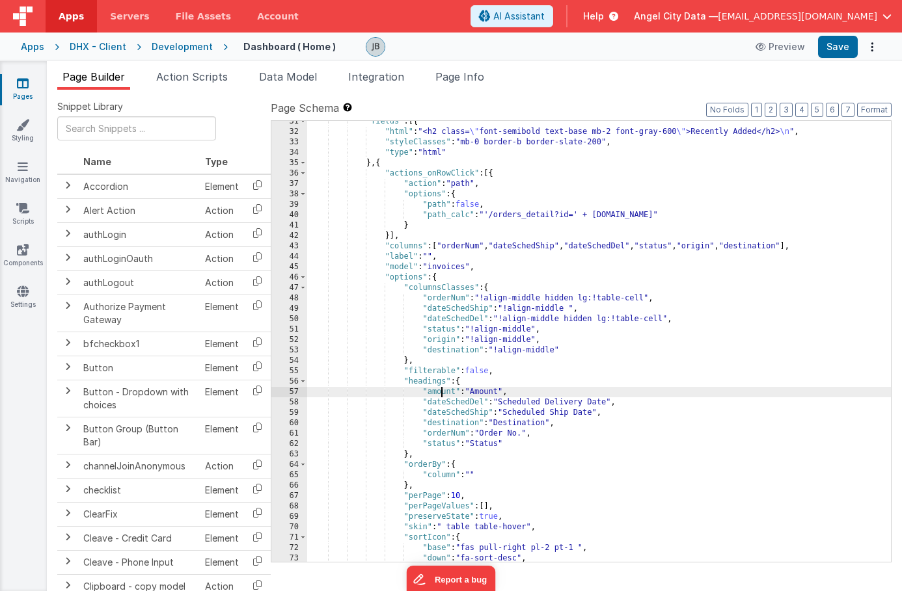
click at [440, 392] on div ""fields" : [{ "html" : "<h2 class= \" font-semibold text-base mb-2 font-gray-60…" at bounding box center [599, 347] width 584 height 462
click at [491, 391] on div ""fields" : [{ "html" : "<h2 class= \" font-semibold text-base mb-2 font-gray-60…" at bounding box center [599, 347] width 584 height 462
click at [455, 394] on div ""fields" : [{ "html" : "<h2 class= \" font-semibold text-base mb-2 font-gray-60…" at bounding box center [599, 347] width 584 height 462
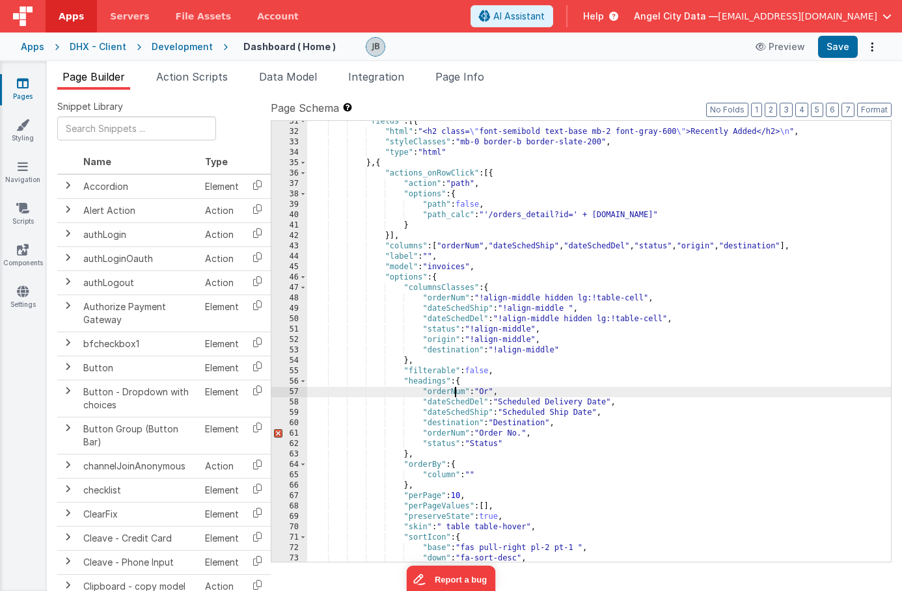
click at [455, 394] on div ""fields" : [{ "html" : "<h2 class= \" font-semibold text-base mb-2 font-gray-60…" at bounding box center [599, 347] width 584 height 462
click at [482, 392] on div ""fields" : [{ "html" : "<h2 class= \" font-semibold text-base mb-2 font-gray-60…" at bounding box center [599, 347] width 584 height 462
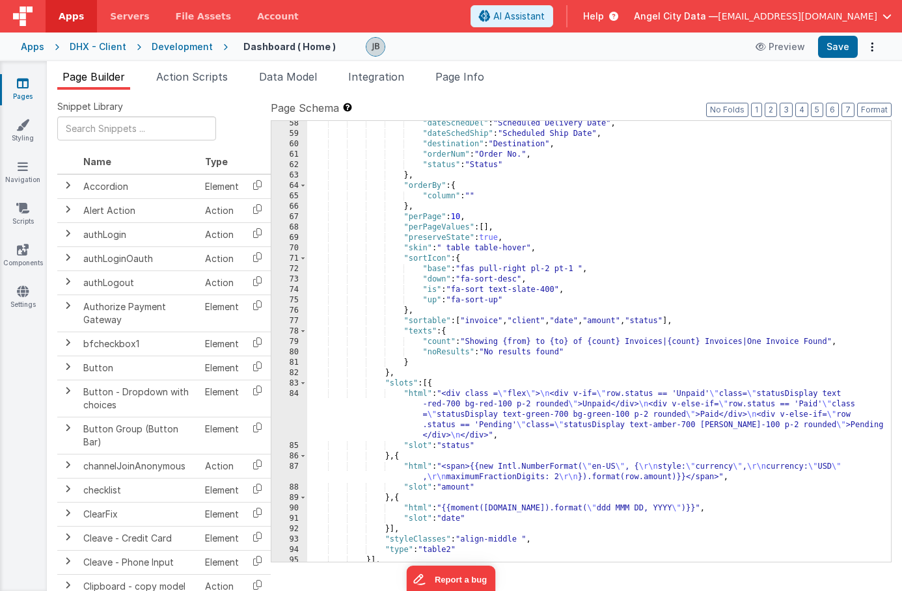
scroll to position [658, 0]
click at [477, 321] on div ""dateSchedDel" : "Scheduled Delivery Date" , "dateSchedShip" : "Scheduled Ship …" at bounding box center [599, 350] width 584 height 462
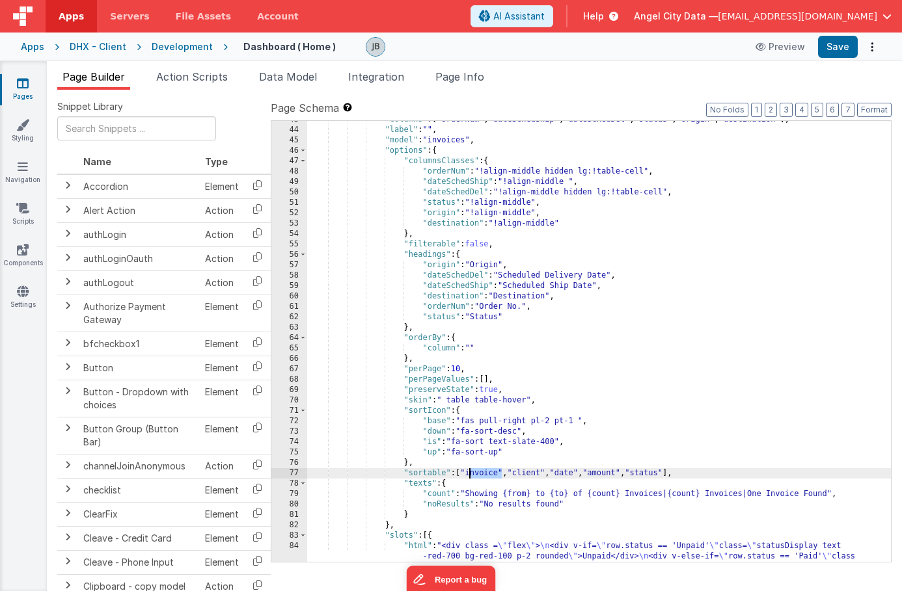
scroll to position [506, 0]
click at [537, 469] on div ""columns" : [ "orderNum" , "dateSchedShip" , "dateSchedDel" , "status" , "origi…" at bounding box center [599, 367] width 584 height 504
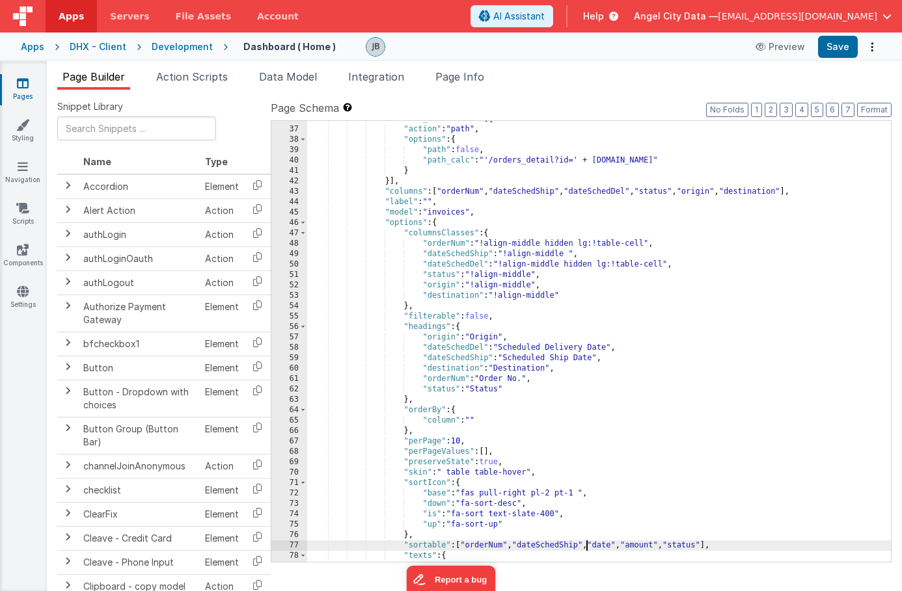
scroll to position [434, 0]
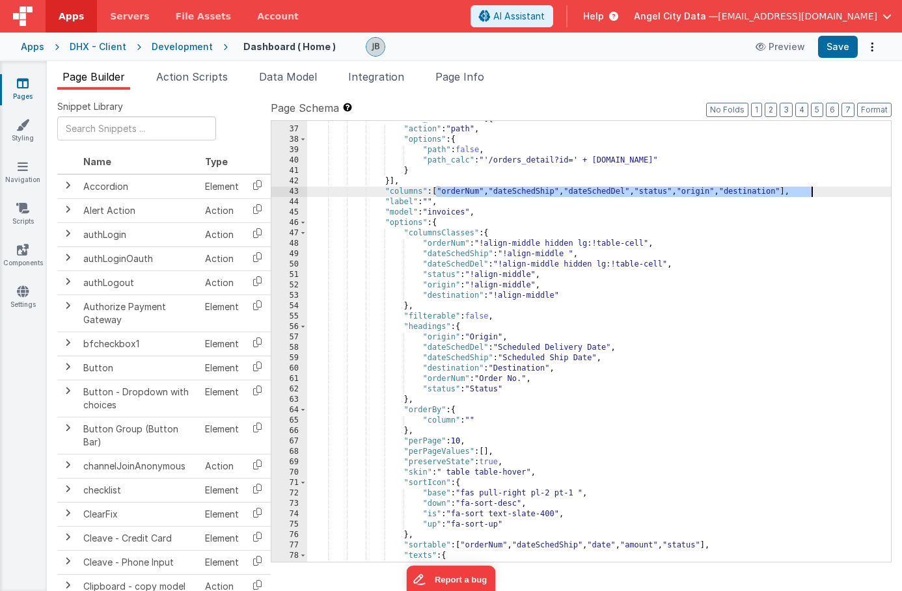
drag, startPoint x: 435, startPoint y: 192, endPoint x: 809, endPoint y: 191, distance: 374.2
click at [809, 191] on div ""actions_onRowClick" : [{ "action" : "path" , "options" : { "path" : false , "p…" at bounding box center [599, 345] width 584 height 462
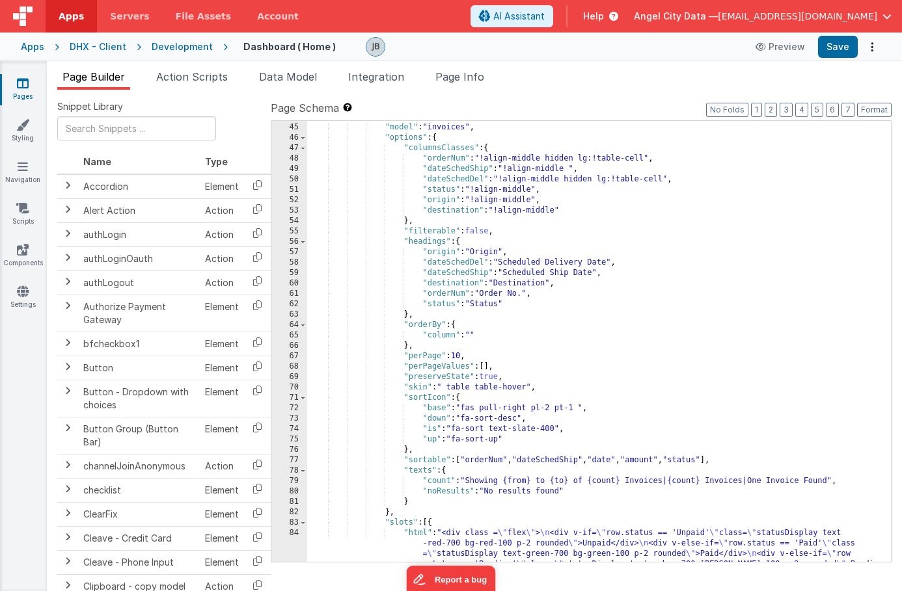
scroll to position [528, 0]
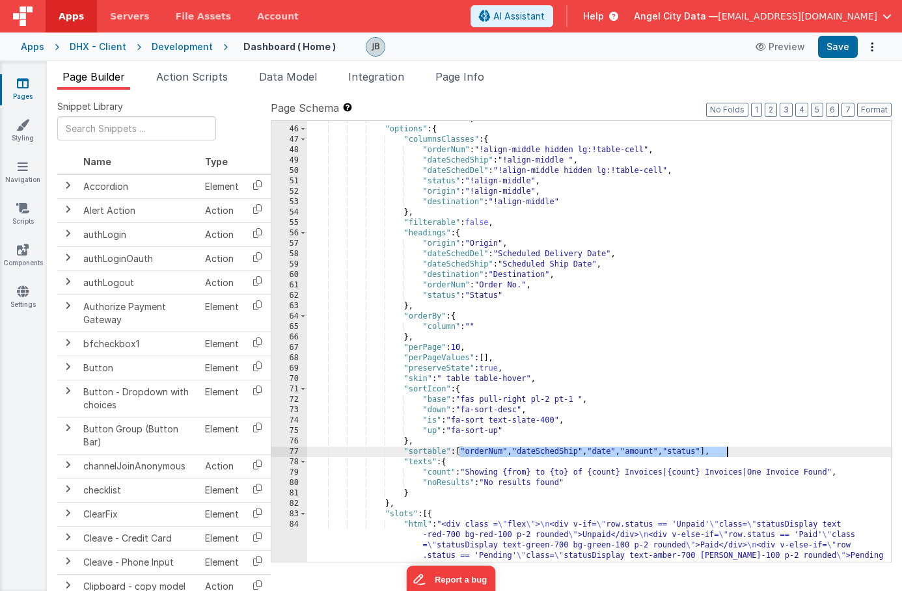
drag, startPoint x: 457, startPoint y: 452, endPoint x: 726, endPoint y: 456, distance: 268.8
click at [726, 456] on div ""model" : "invoices" , "options" : { "columnsClasses" : { "orderNum" : "!align-…" at bounding box center [599, 366] width 584 height 504
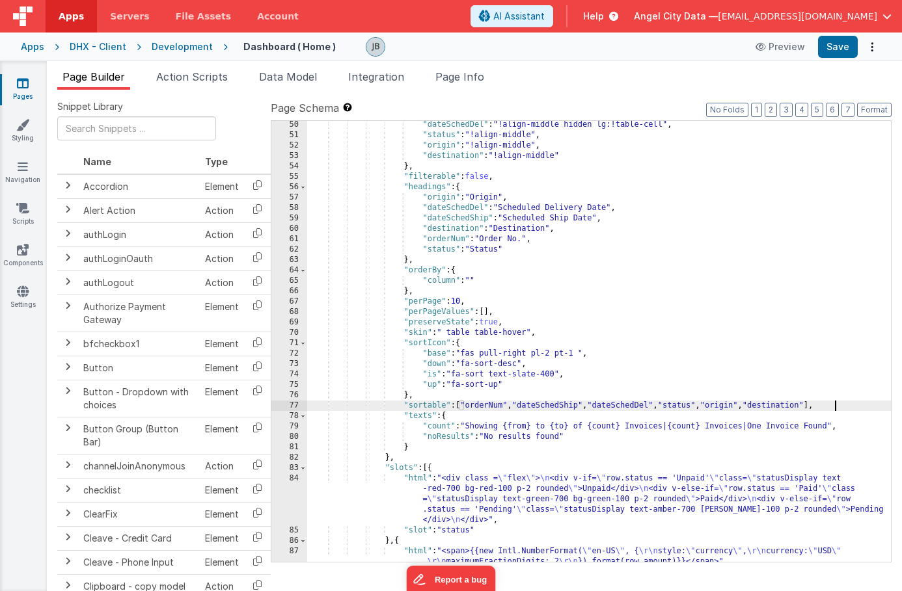
scroll to position [588, 0]
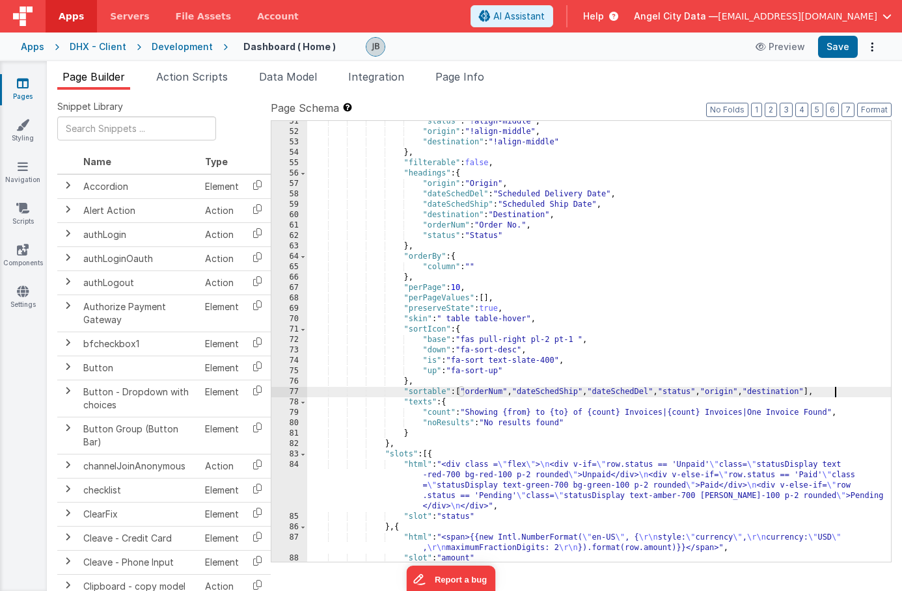
click at [728, 410] on div ""status" : "!align-middle" , "origin" : "!align-middle" , "destination" : "!ali…" at bounding box center [599, 347] width 584 height 462
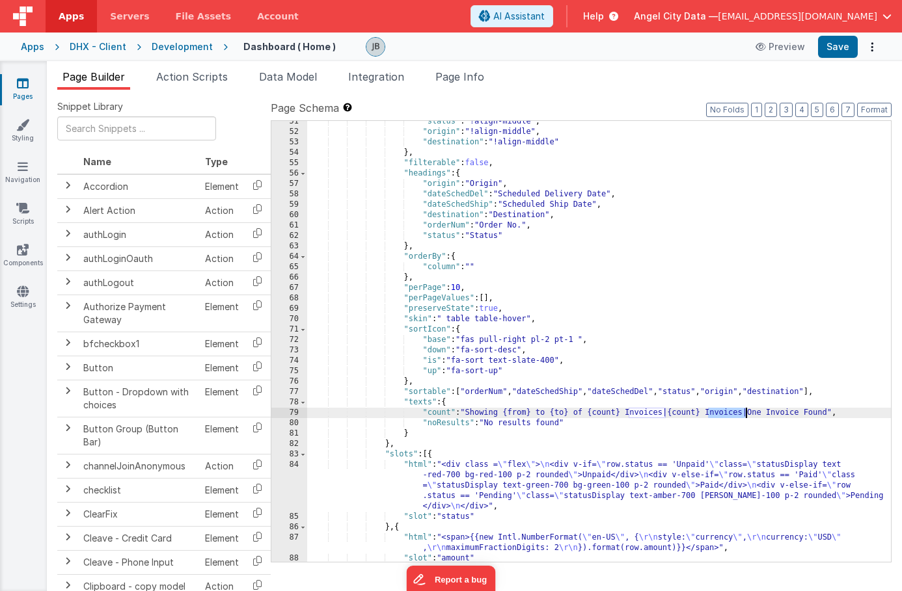
click at [728, 410] on div ""status" : "!align-middle" , "origin" : "!align-middle" , "destination" : "!ali…" at bounding box center [599, 347] width 584 height 462
click at [653, 409] on div ""status" : "!align-middle" , "origin" : "!align-middle" , "destination" : "!ali…" at bounding box center [599, 347] width 584 height 462
click at [757, 412] on div ""status" : "!align-middle" , "origin" : "!align-middle" , "destination" : "!ali…" at bounding box center [599, 347] width 584 height 462
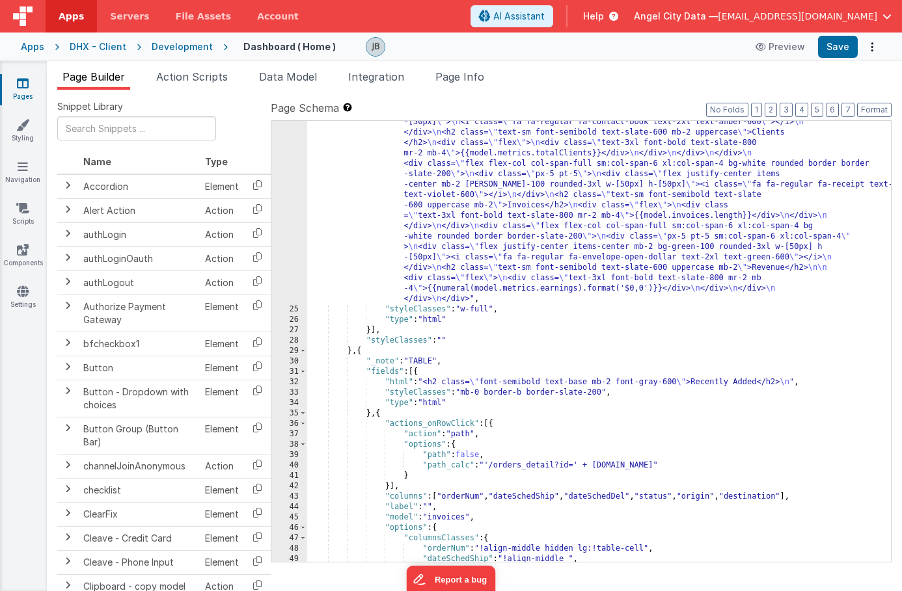
scroll to position [244, 0]
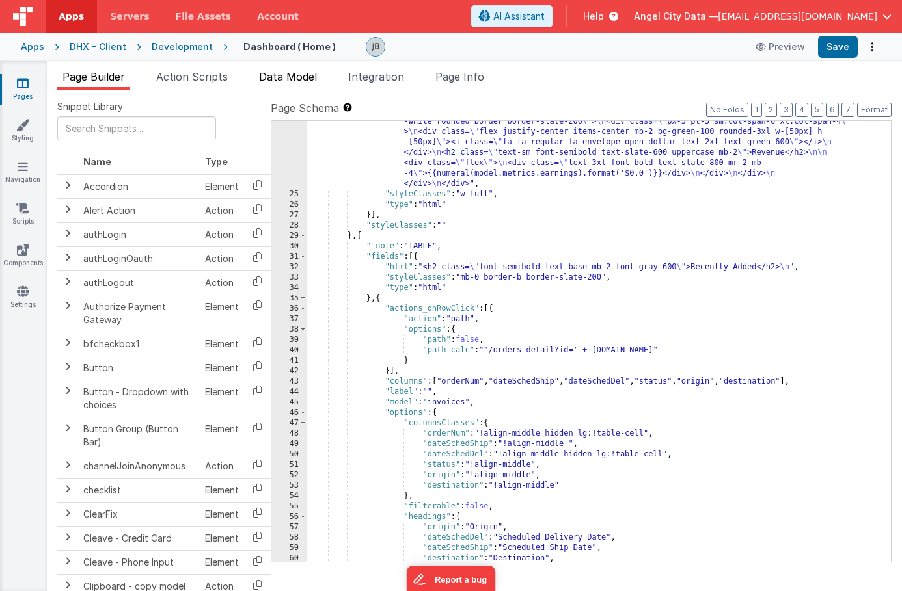
click at [295, 76] on span "Data Model" at bounding box center [288, 76] width 58 height 13
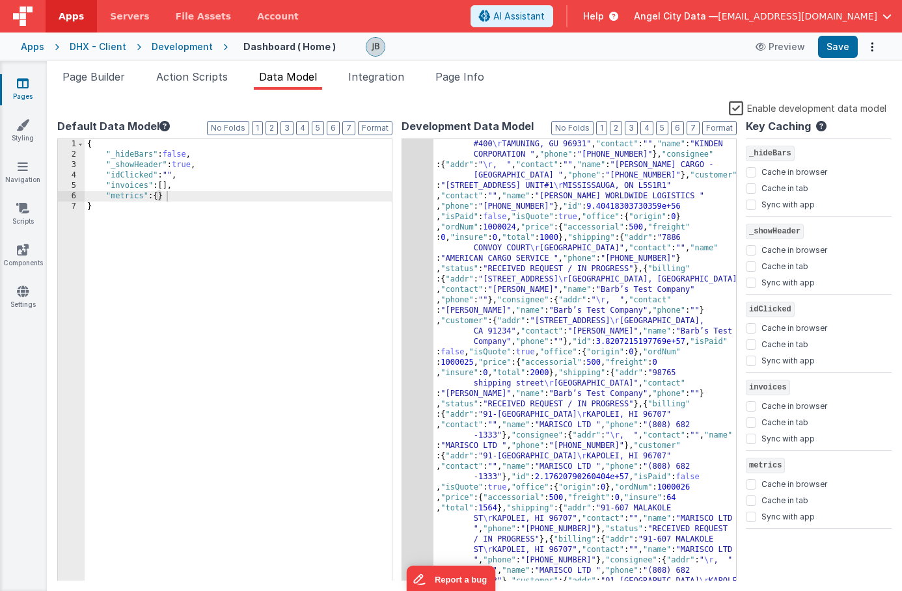
scroll to position [0, 0]
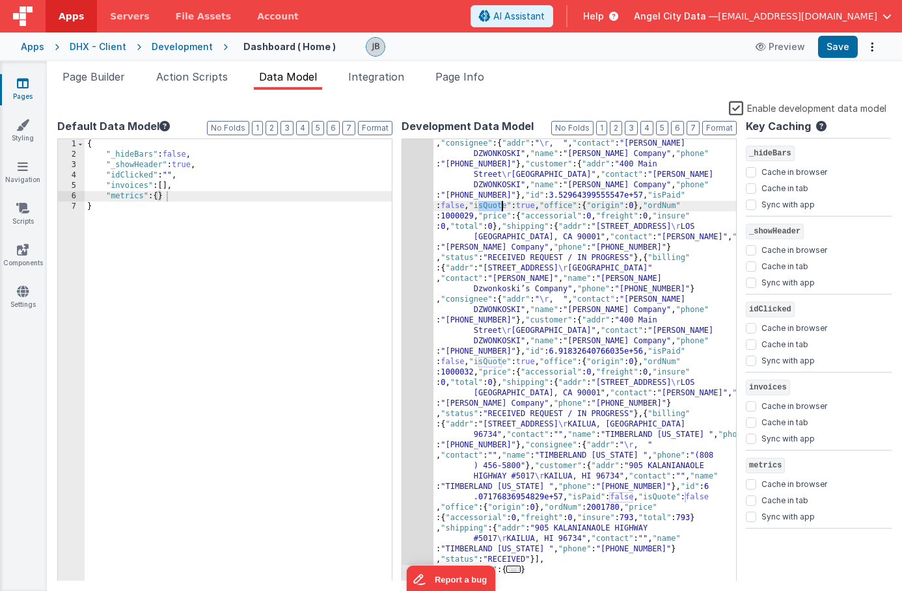
scroll to position [1609, 0]
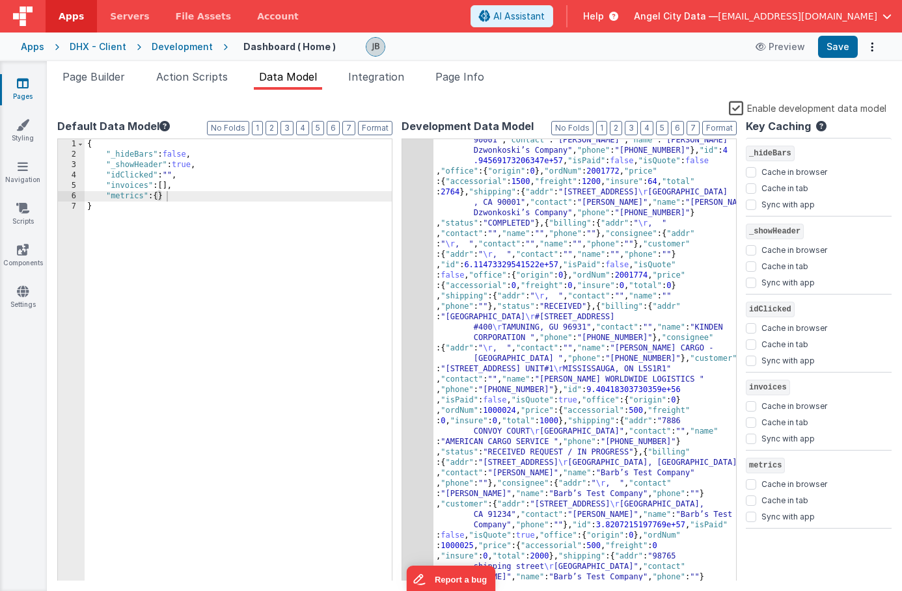
scroll to position [0, 0]
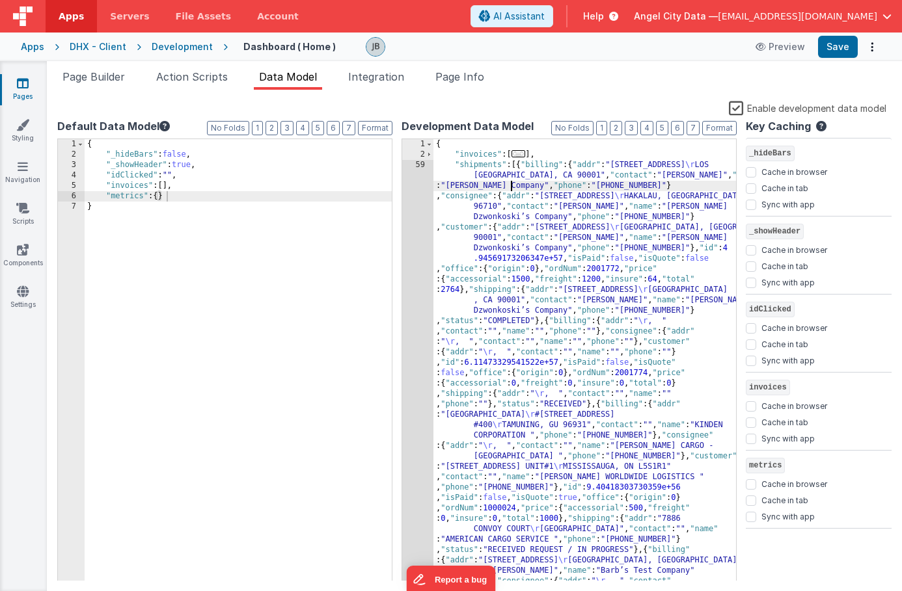
click at [104, 75] on span "Page Builder" at bounding box center [93, 76] width 62 height 13
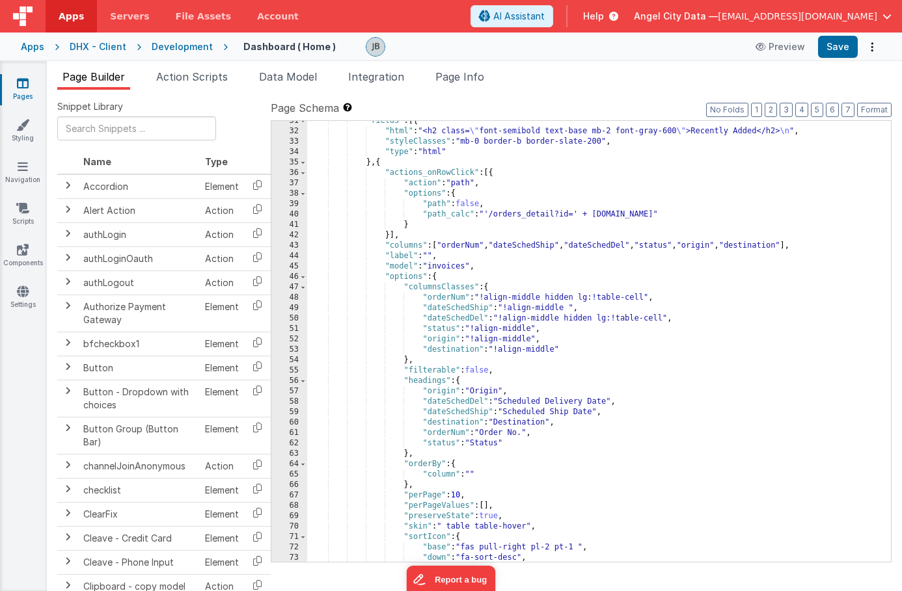
scroll to position [384, 0]
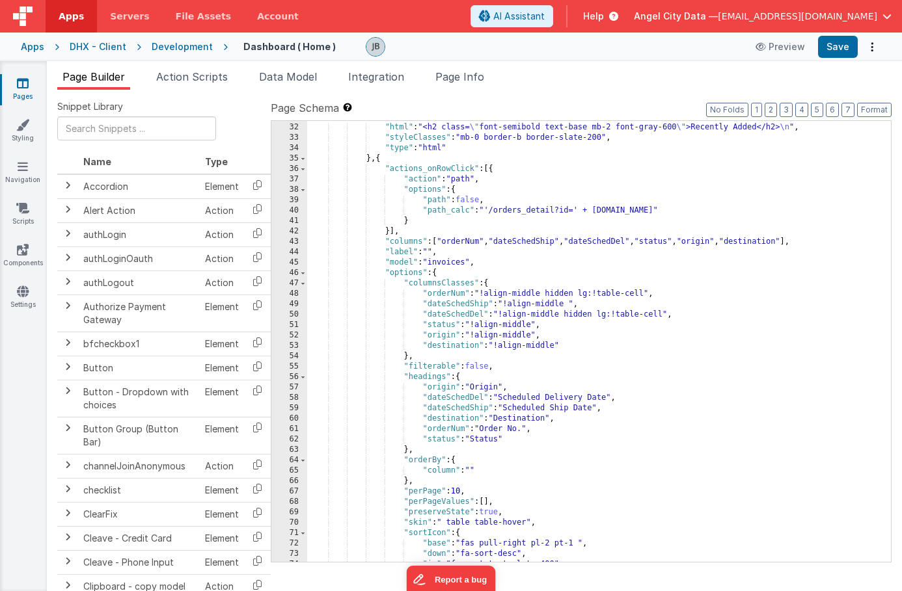
click at [444, 262] on div ""fields" : [{ "html" : "<h2 class= \" font-semibold text-base mb-2 font-gray-60…" at bounding box center [599, 343] width 584 height 462
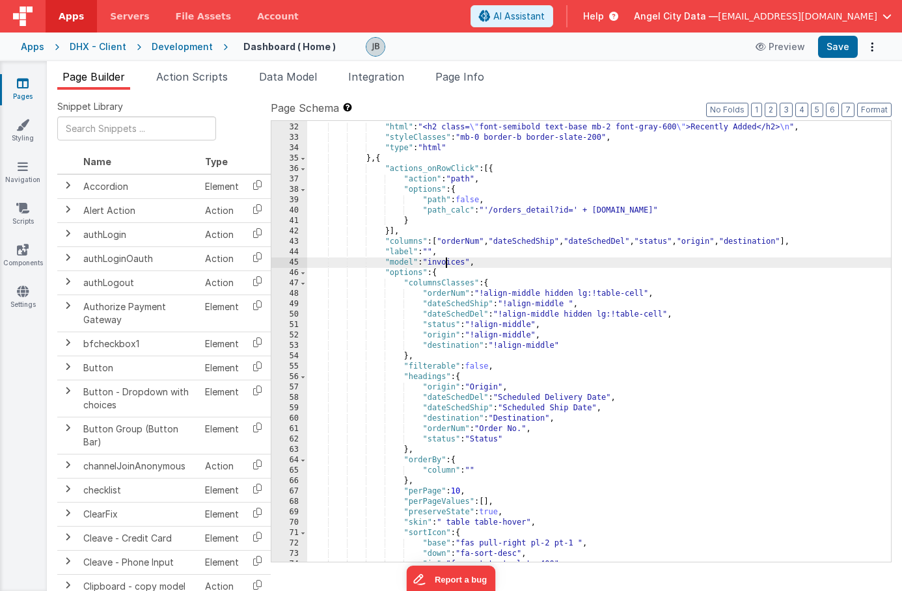
click at [444, 262] on div ""fields" : [{ "html" : "<h2 class= \" font-semibold text-base mb-2 font-gray-60…" at bounding box center [599, 343] width 584 height 462
click at [522, 243] on div ""fields" : [{ "html" : "<h2 class= \" font-semibold text-base mb-2 font-gray-60…" at bounding box center [599, 343] width 584 height 462
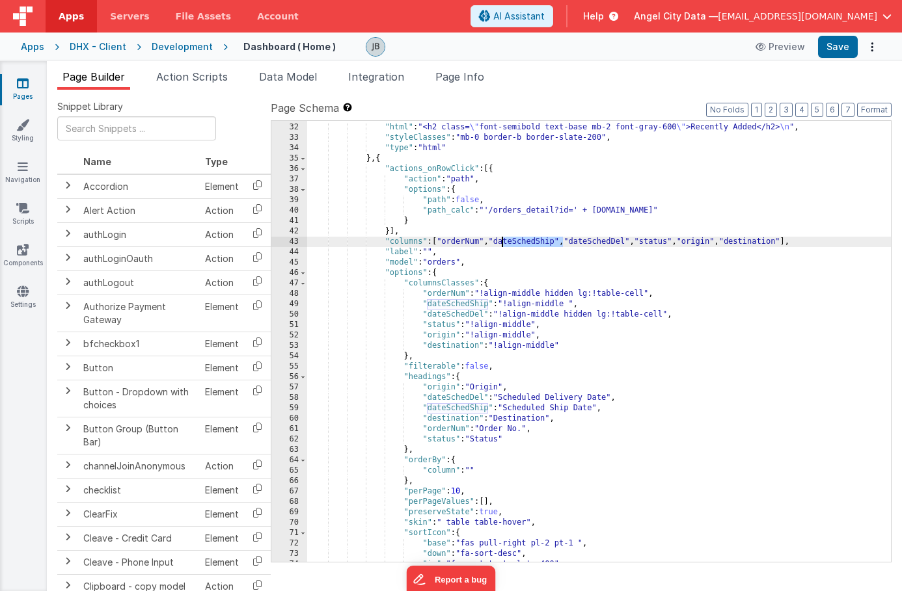
click at [522, 243] on div ""fields" : [{ "html" : "<h2 class= \" font-semibold text-base mb-2 font-gray-60…" at bounding box center [599, 343] width 584 height 462
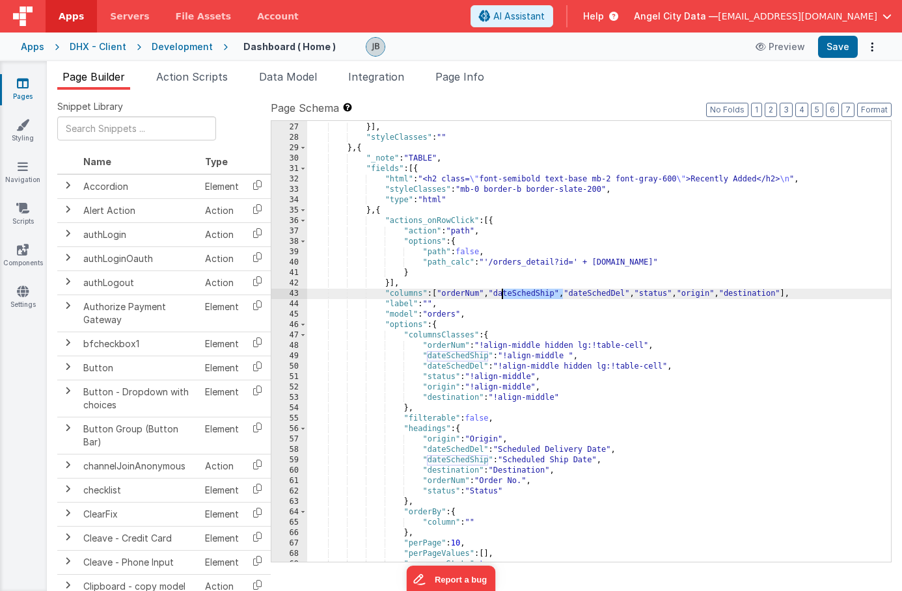
scroll to position [331, 0]
click at [845, 53] on button "Save" at bounding box center [838, 47] width 40 height 22
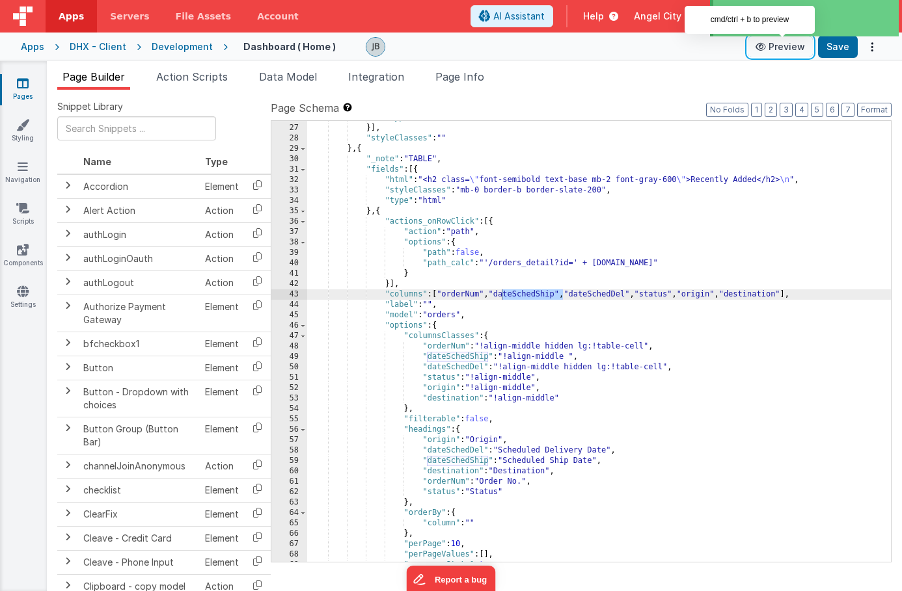
click at [782, 49] on button "Preview" at bounding box center [780, 46] width 65 height 21
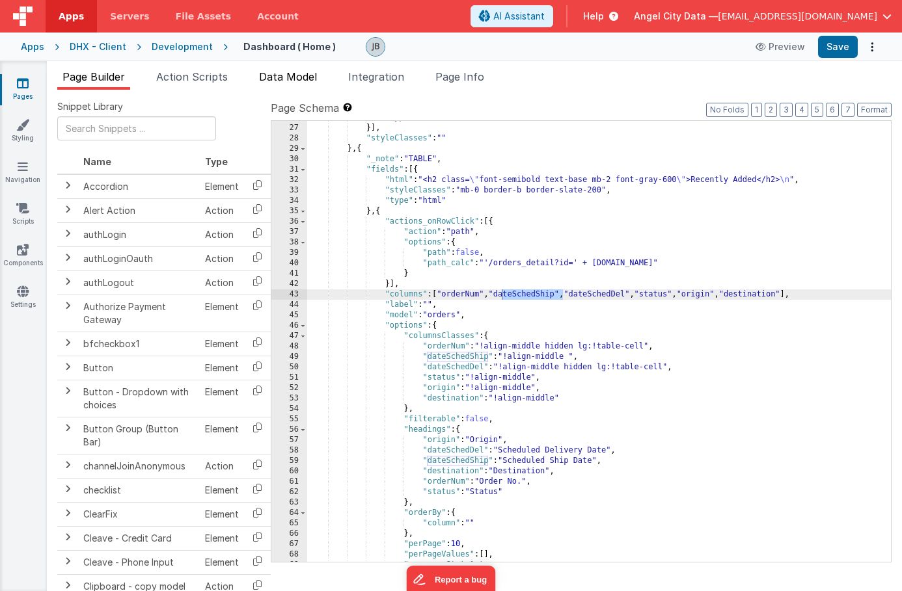
click at [285, 79] on span "Data Model" at bounding box center [288, 76] width 58 height 13
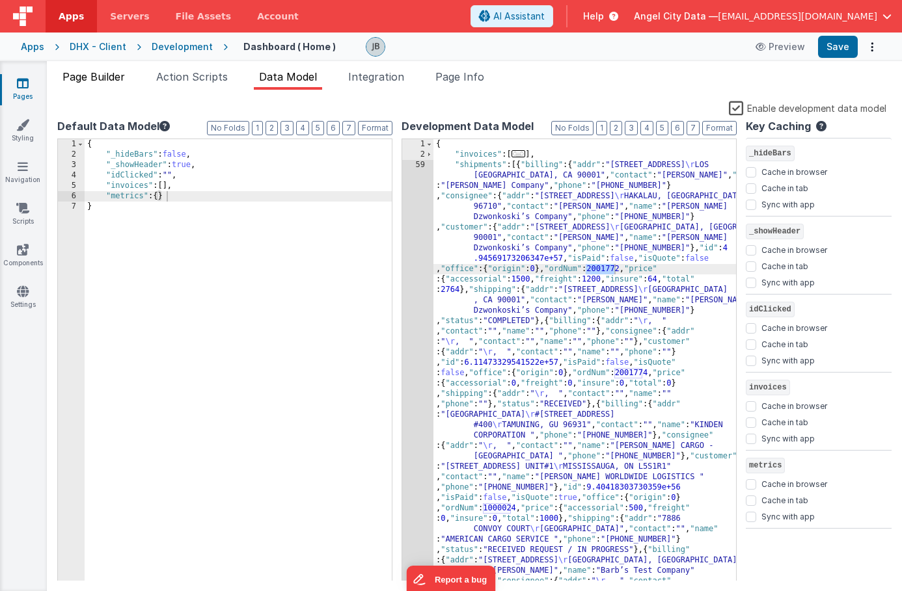
click at [99, 72] on span "Page Builder" at bounding box center [93, 76] width 62 height 13
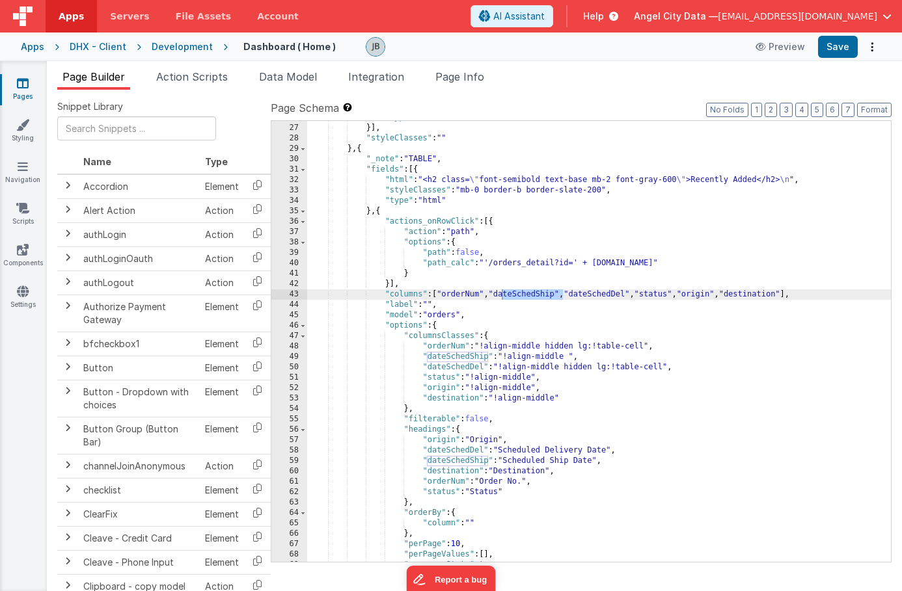
click at [676, 262] on div ""type" : "html" }] , "styleClasses" : "" } , { "_note" : "TABLE" , "fields" : […" at bounding box center [599, 344] width 584 height 462
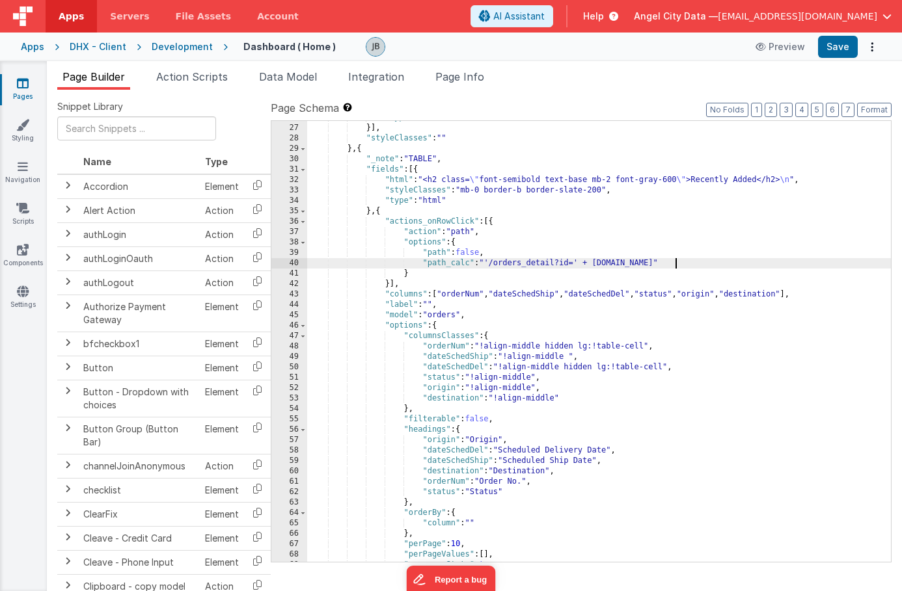
click at [676, 262] on div ""type" : "html" }] , "styleClasses" : "" } , { "_note" : "TABLE" , "fields" : […" at bounding box center [599, 344] width 584 height 462
click at [301, 83] on li "Data Model" at bounding box center [288, 79] width 68 height 21
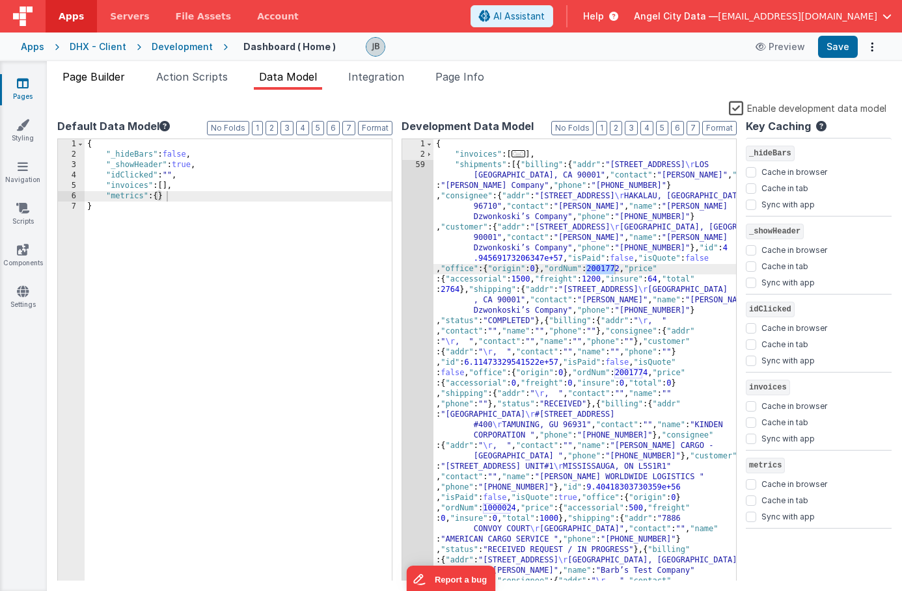
click at [115, 77] on span "Page Builder" at bounding box center [93, 76] width 62 height 13
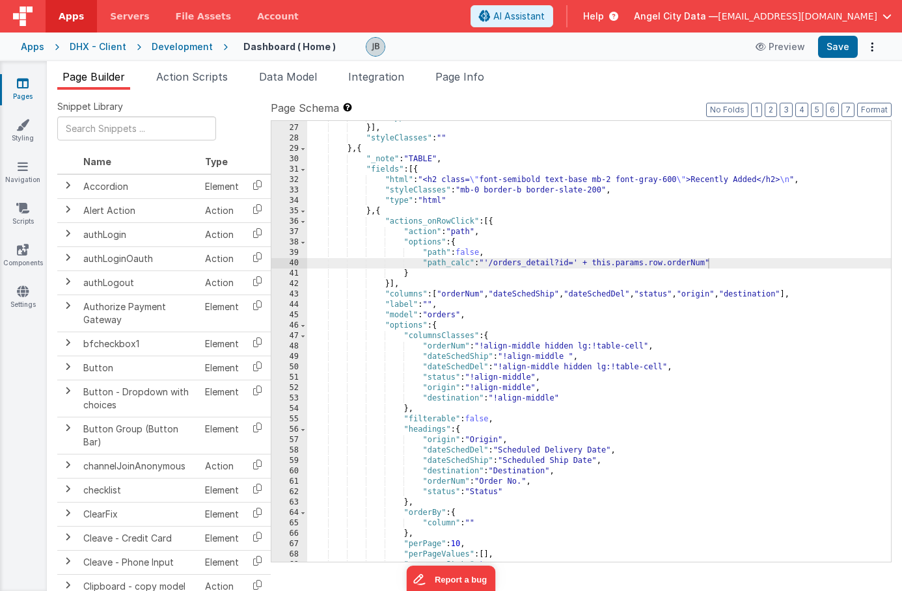
click at [467, 295] on div ""type" : "html" }] , "styleClasses" : "" } , { "_note" : "TABLE" , "fields" : […" at bounding box center [599, 344] width 584 height 462
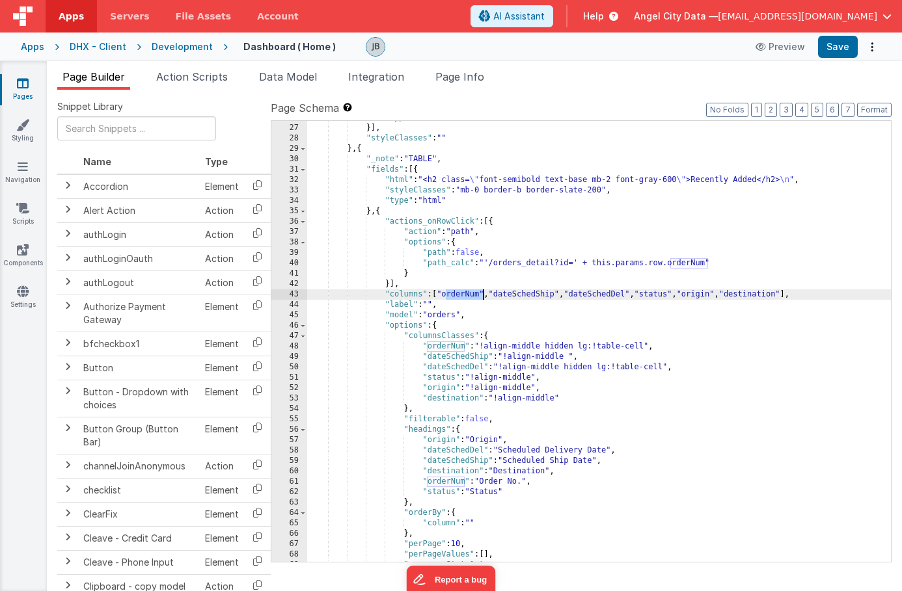
click at [467, 295] on div ""type" : "html" }] , "styleClasses" : "" } , { "_note" : "TABLE" , "fields" : […" at bounding box center [599, 344] width 584 height 462
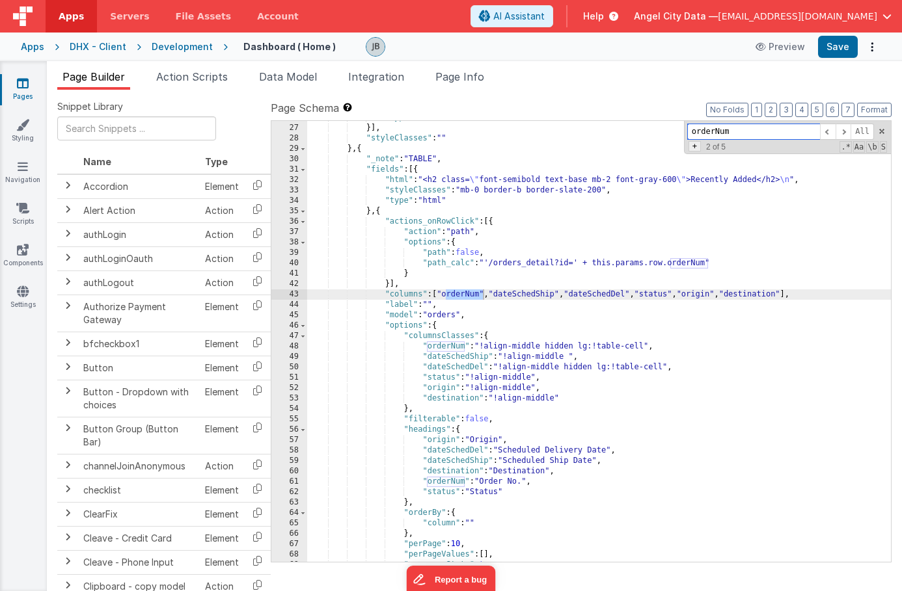
click at [694, 148] on span "+" at bounding box center [694, 146] width 12 height 10
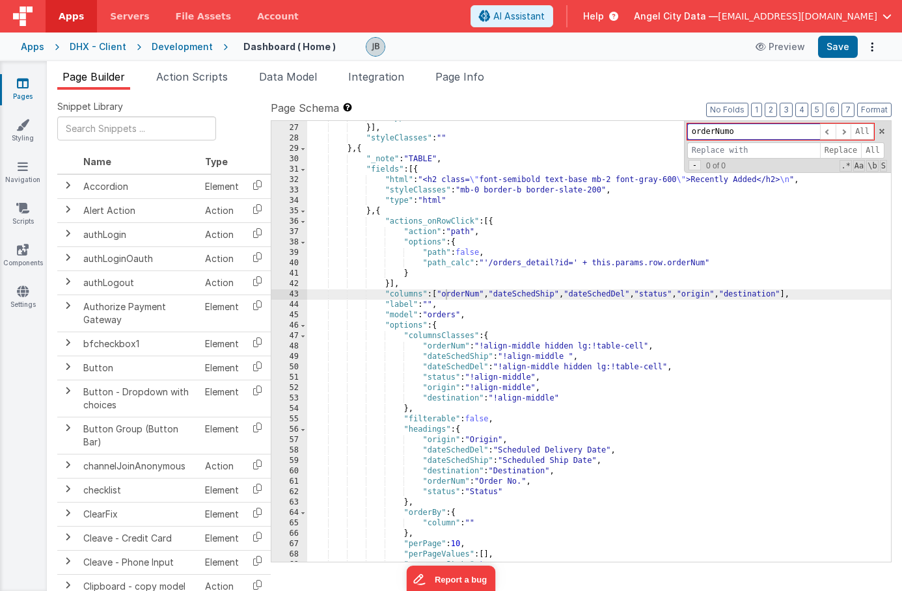
type input "orderNum"
type input "ordNum"
click at [876, 151] on span "All" at bounding box center [872, 151] width 23 height 16
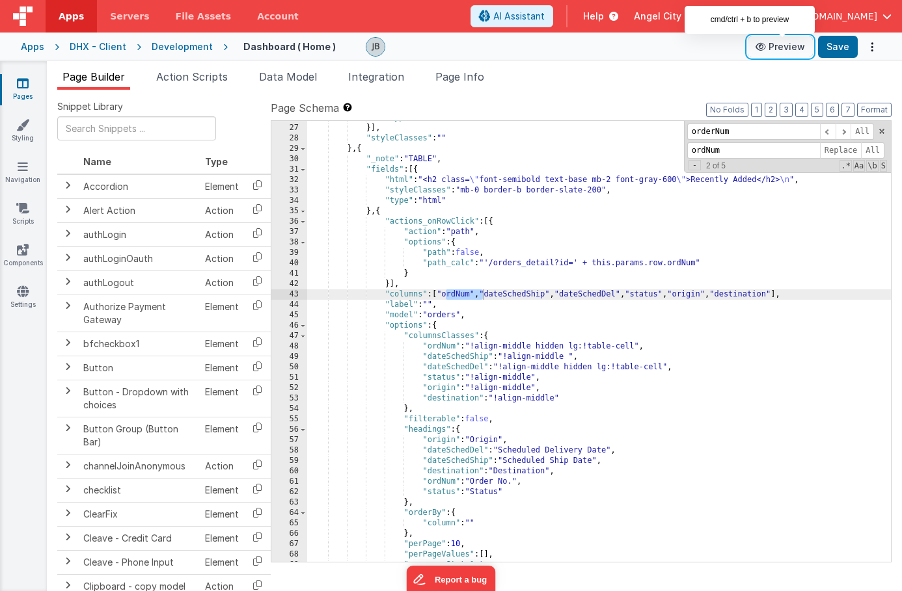
click at [768, 42] on icon at bounding box center [761, 46] width 13 height 9
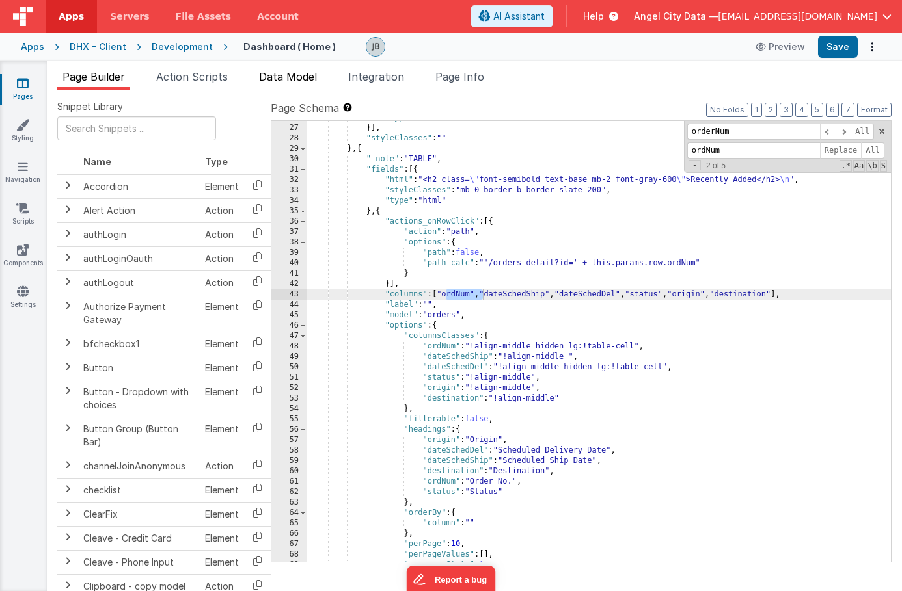
click at [279, 83] on li "Data Model" at bounding box center [288, 79] width 68 height 21
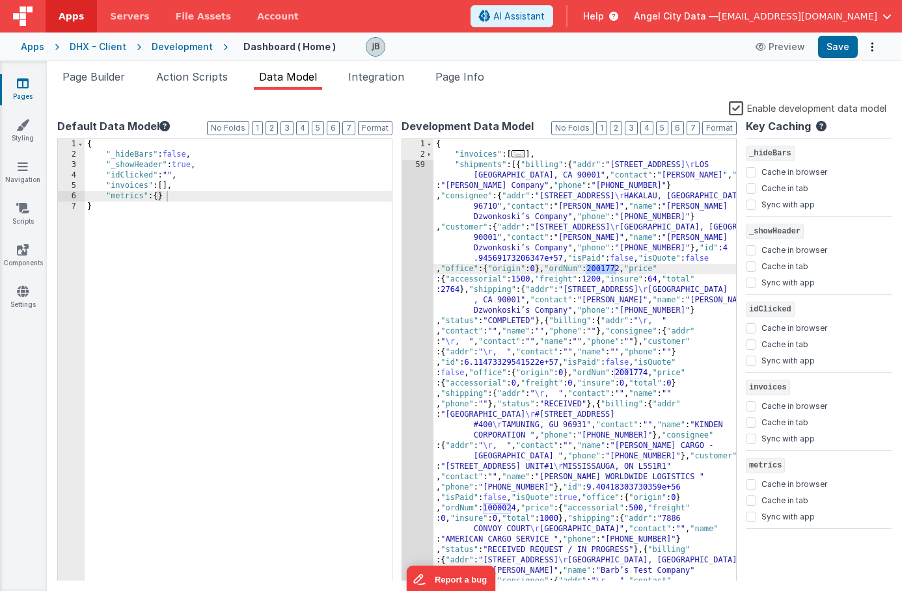
click at [105, 72] on span "Page Builder" at bounding box center [93, 76] width 62 height 13
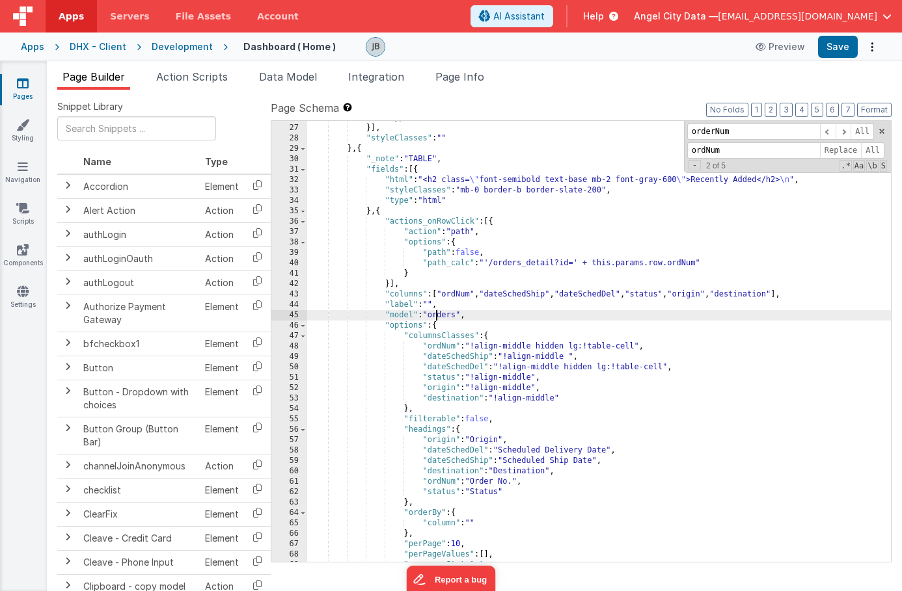
click at [436, 313] on div ""type" : "html" }] , "styleClasses" : "" } , { "_note" : "TABLE" , "fields" : […" at bounding box center [599, 344] width 584 height 462
click at [763, 49] on icon at bounding box center [761, 46] width 13 height 9
click at [839, 46] on button "Save" at bounding box center [838, 47] width 40 height 22
